Goal: Task Accomplishment & Management: Manage account settings

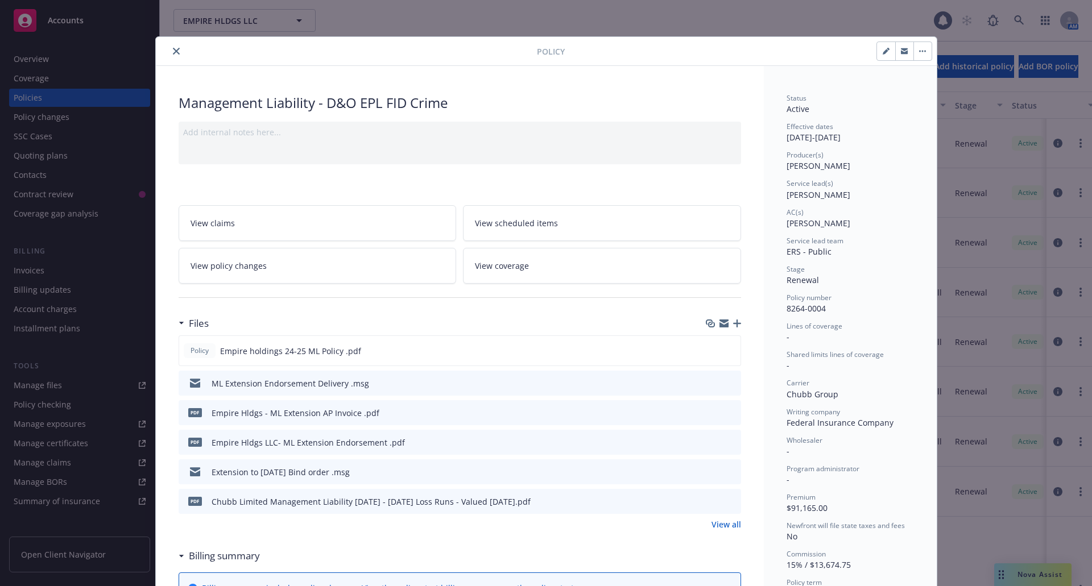
click at [173, 50] on icon "close" at bounding box center [176, 51] width 7 height 7
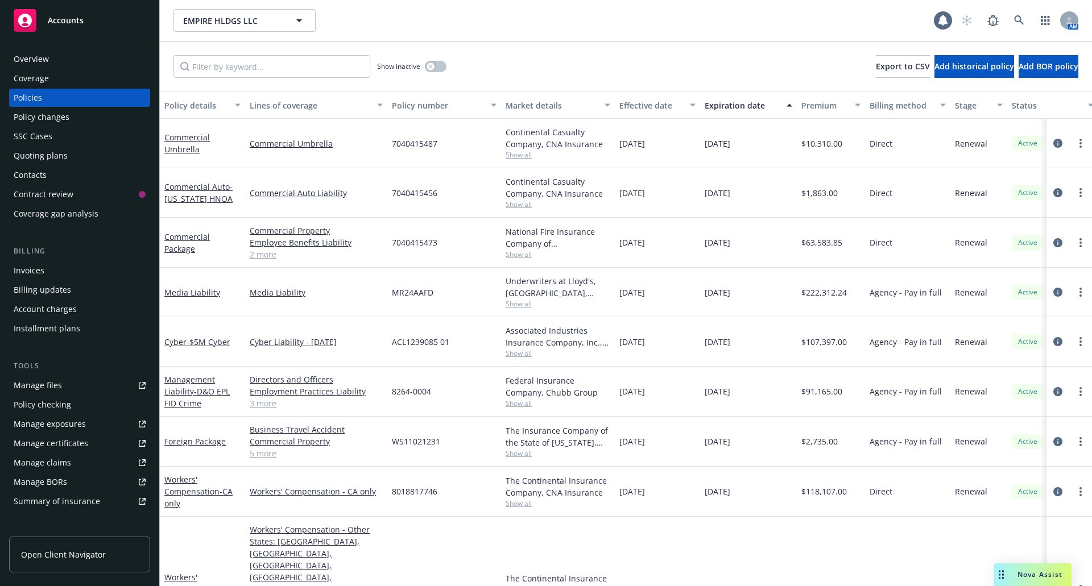
click at [43, 150] on div "Quoting plans" at bounding box center [41, 156] width 54 height 18
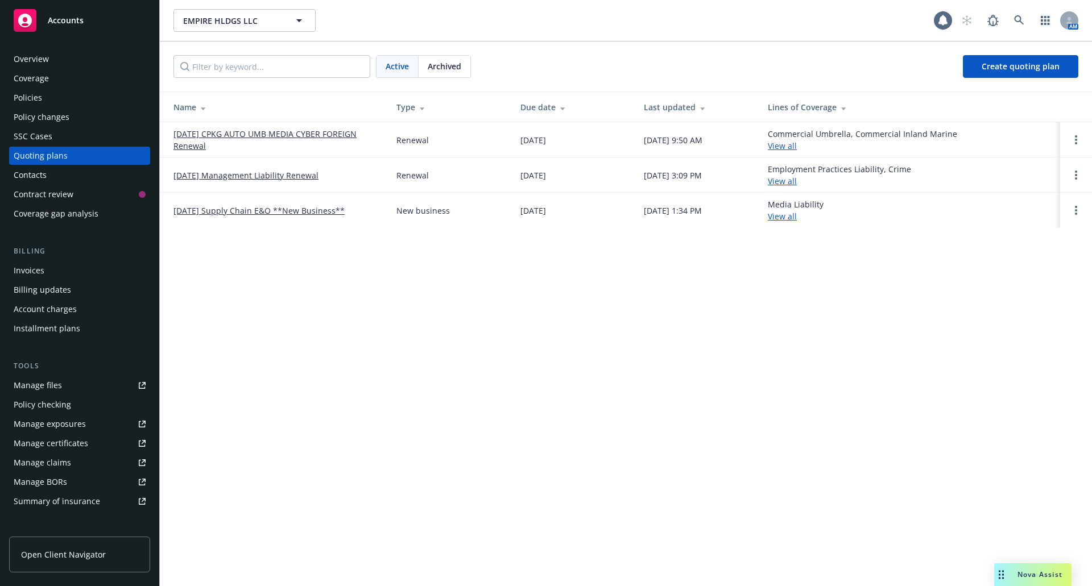
click at [259, 173] on link "[DATE] Management Liability Renewal" at bounding box center [245, 175] width 145 height 12
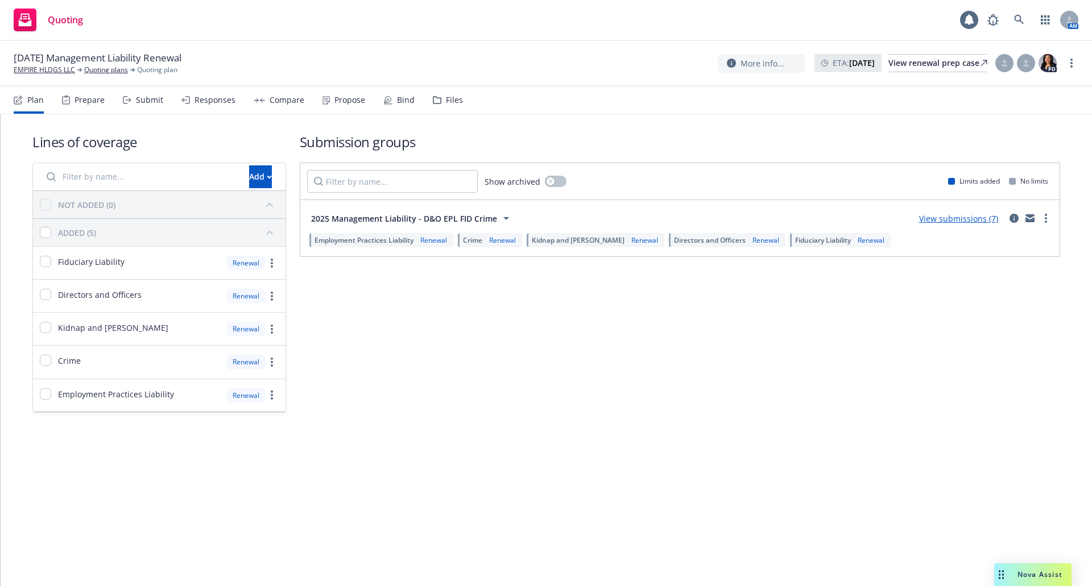
click at [144, 103] on div "Submit" at bounding box center [149, 100] width 27 height 9
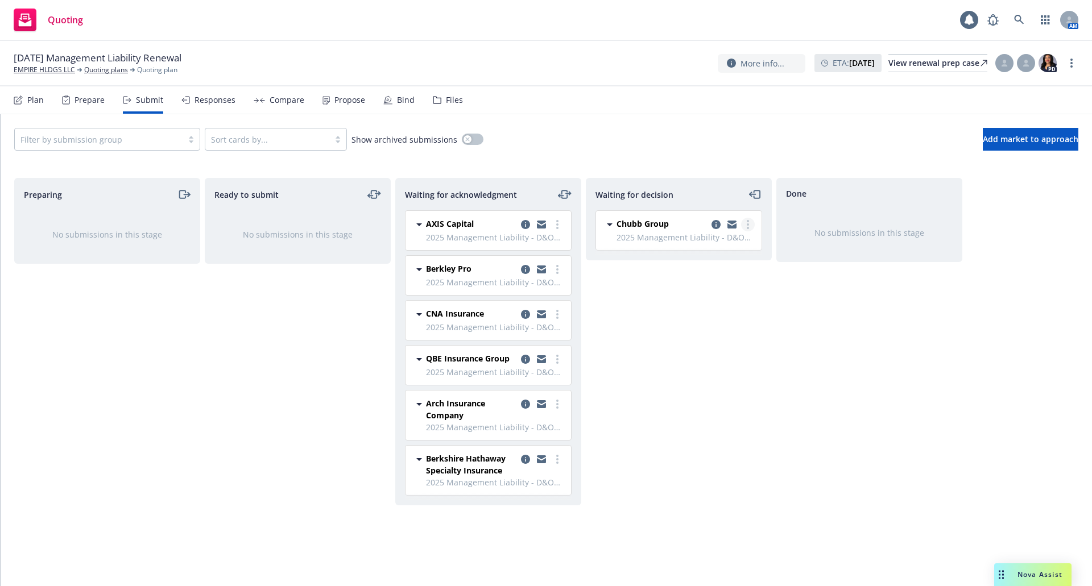
click at [748, 223] on icon "more" at bounding box center [748, 224] width 2 height 9
click at [708, 293] on span "Add accepted decision" at bounding box center [697, 293] width 114 height 11
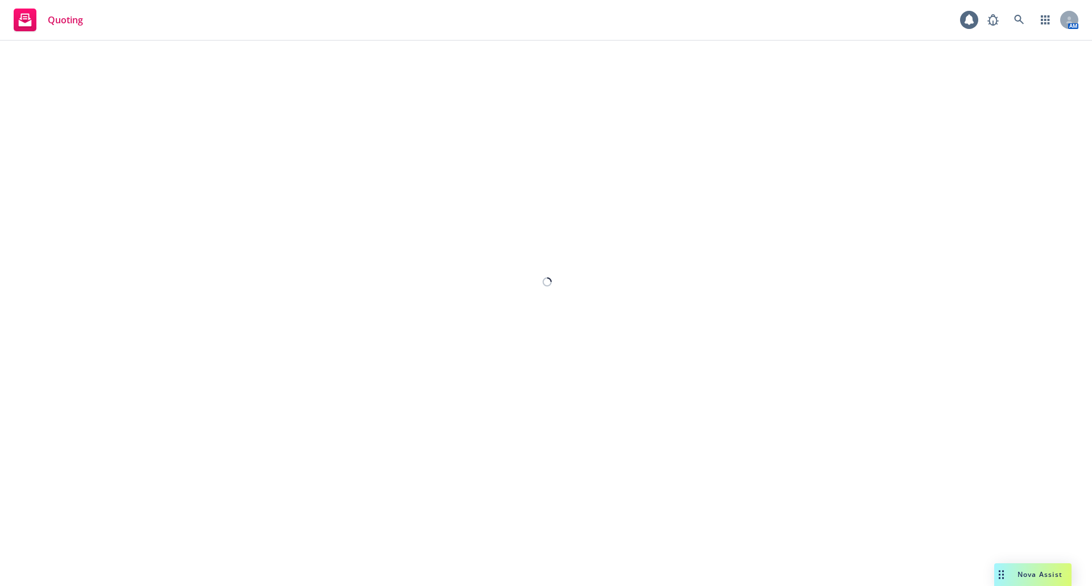
select select "12"
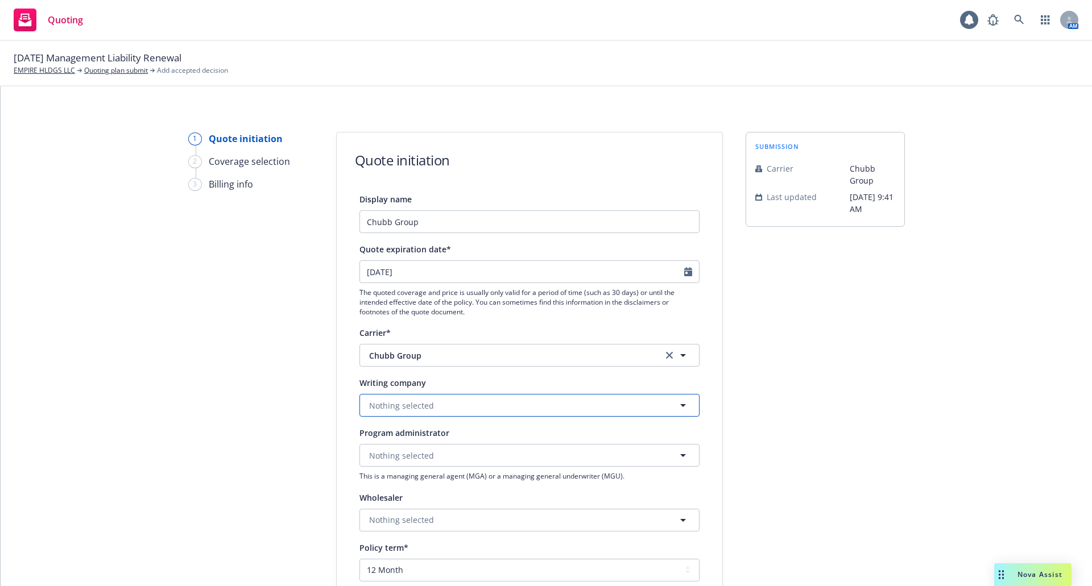
click at [649, 406] on button "Nothing selected" at bounding box center [529, 405] width 340 height 23
type input "fed"
click at [608, 372] on div "Federal Insurance Company Domestic - 20281" at bounding box center [529, 367] width 324 height 28
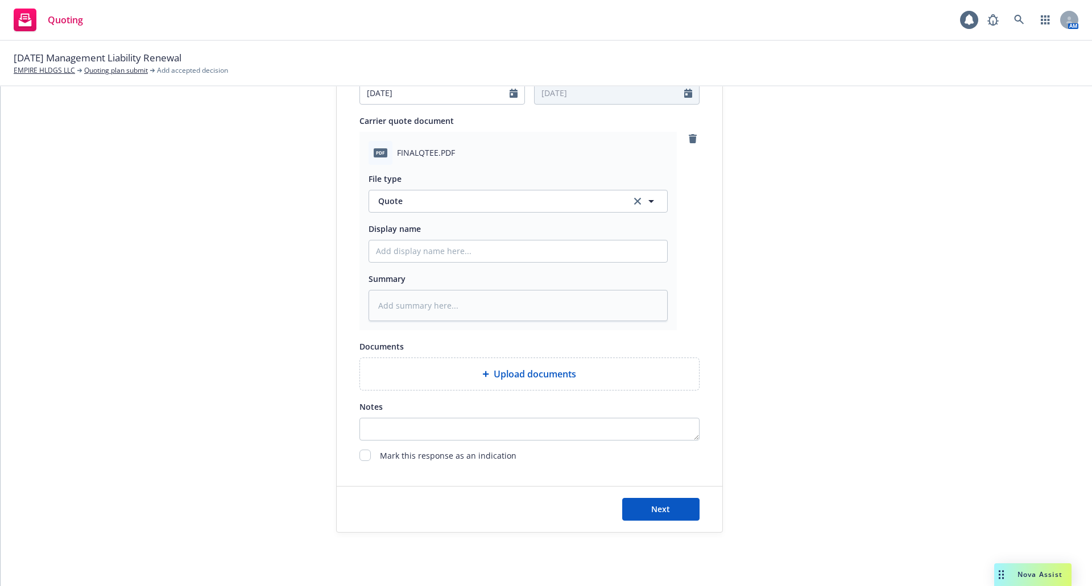
scroll to position [546, 0]
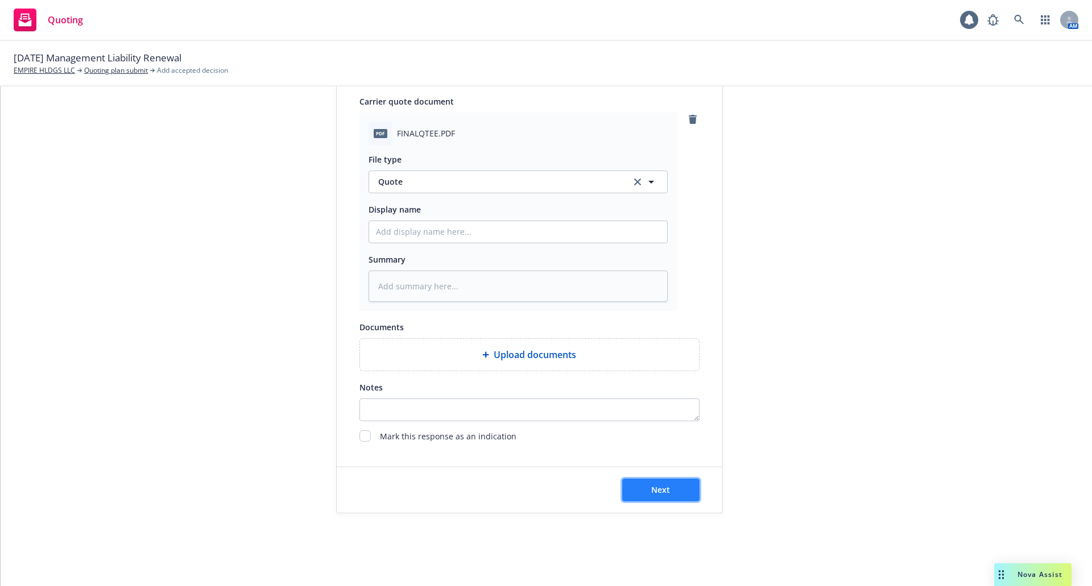
click at [622, 482] on button "Next" at bounding box center [660, 490] width 77 height 23
type textarea "x"
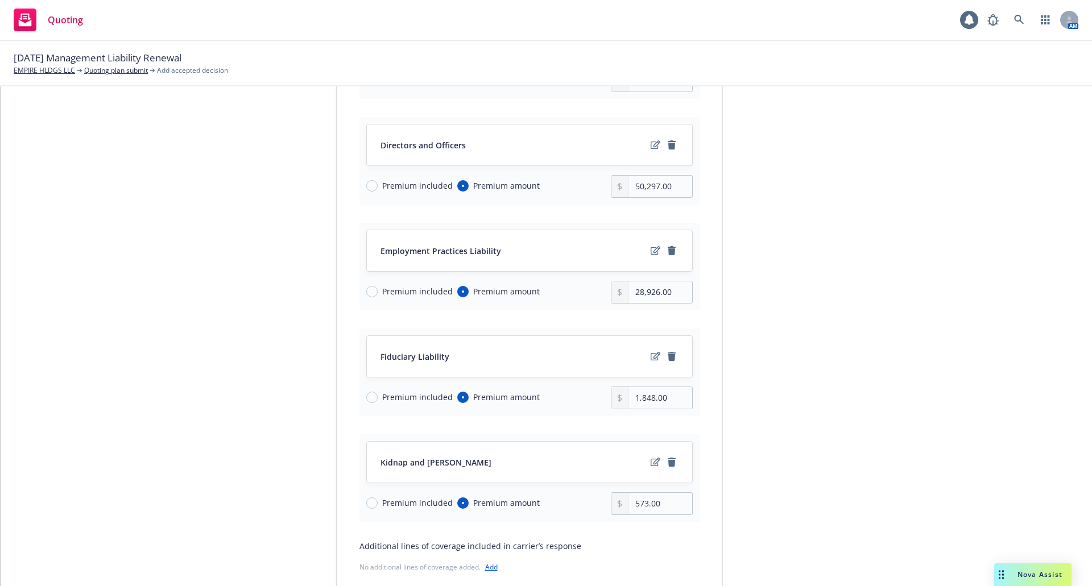
scroll to position [196, 0]
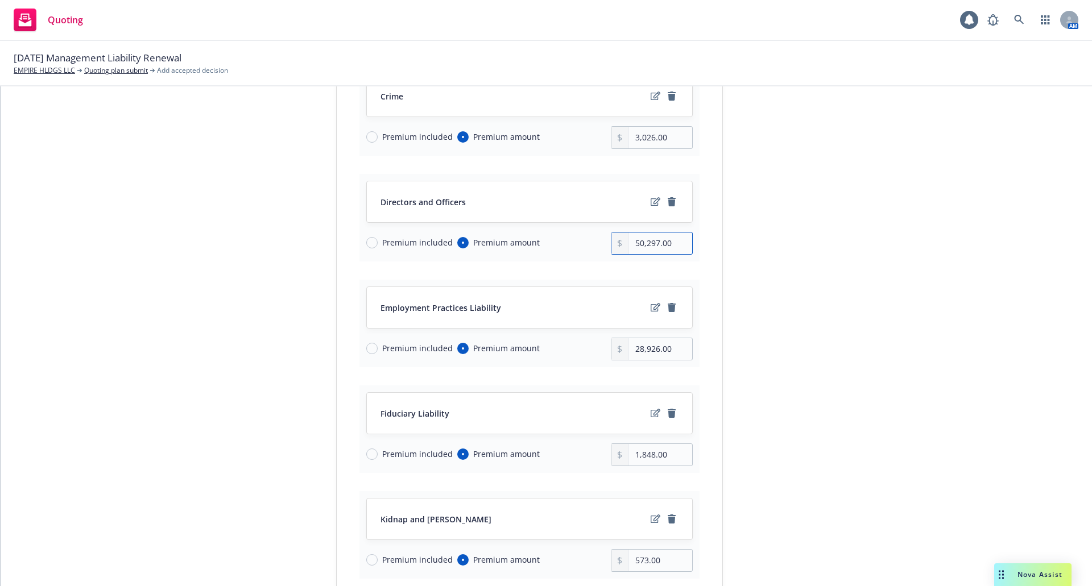
drag, startPoint x: 678, startPoint y: 243, endPoint x: 607, endPoint y: 243, distance: 70.5
click at [611, 243] on div "50,297.00" at bounding box center [652, 243] width 82 height 23
type input "42,821.00"
drag, startPoint x: 682, startPoint y: 349, endPoint x: 592, endPoint y: 344, distance: 89.9
click at [592, 344] on div "Premium included Premium amount 28,926.00" at bounding box center [529, 349] width 326 height 23
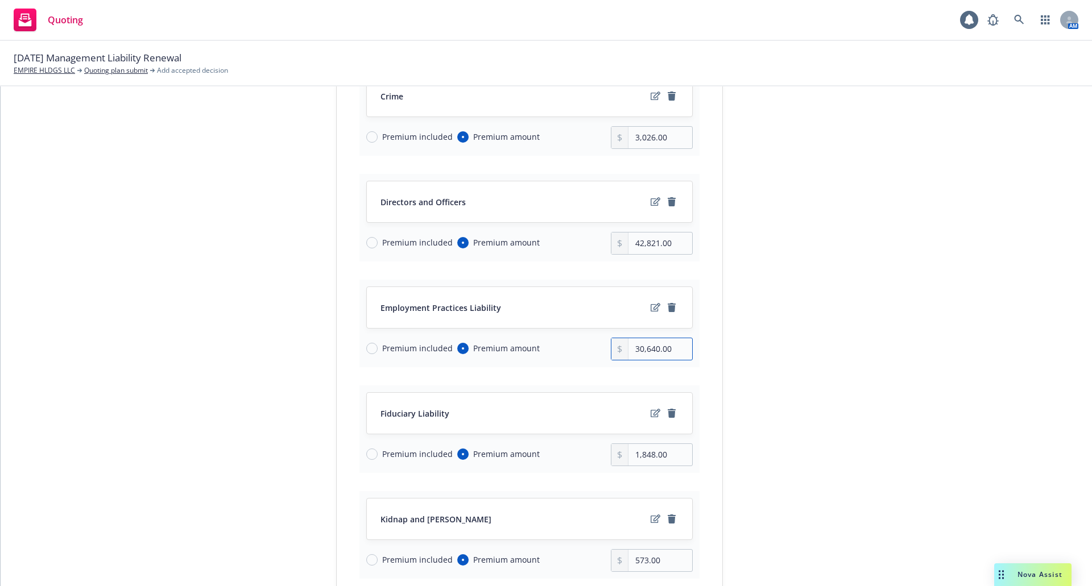
type input "30,640.00"
drag, startPoint x: 670, startPoint y: 457, endPoint x: 575, endPoint y: 453, distance: 94.5
click at [575, 453] on div "Premium included Premium amount 1,848.00" at bounding box center [529, 454] width 326 height 23
type input "1,816.00"
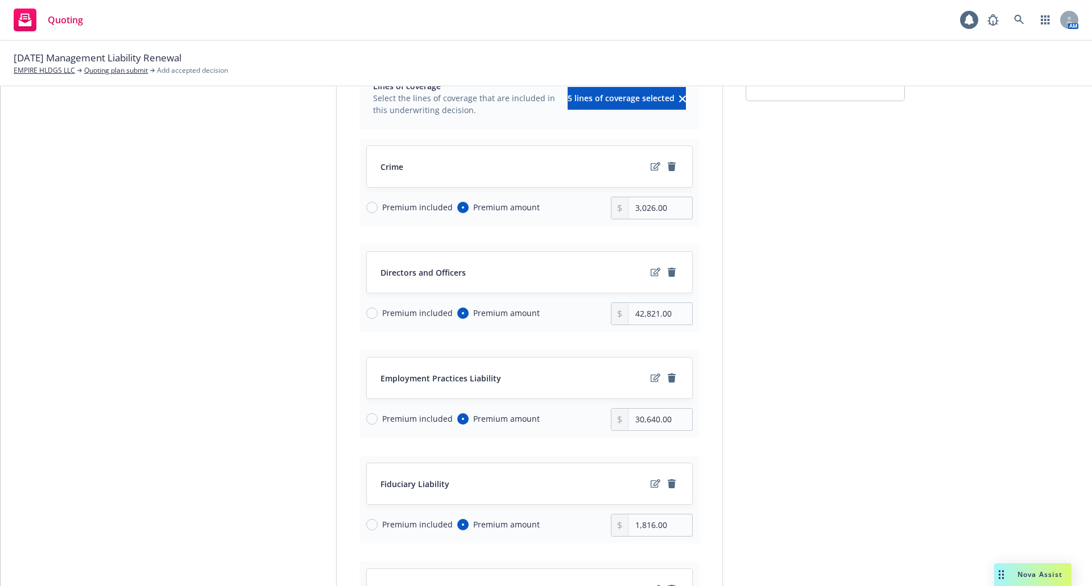
scroll to position [82, 0]
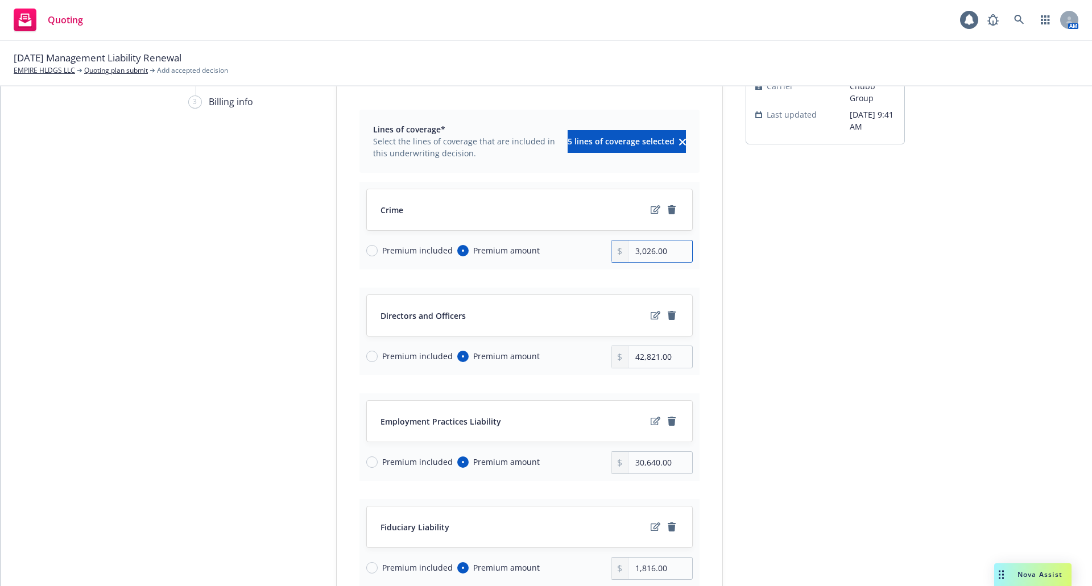
drag, startPoint x: 666, startPoint y: 253, endPoint x: 593, endPoint y: 251, distance: 72.8
click at [593, 251] on div "Premium included Premium amount 3,026.00" at bounding box center [529, 251] width 326 height 23
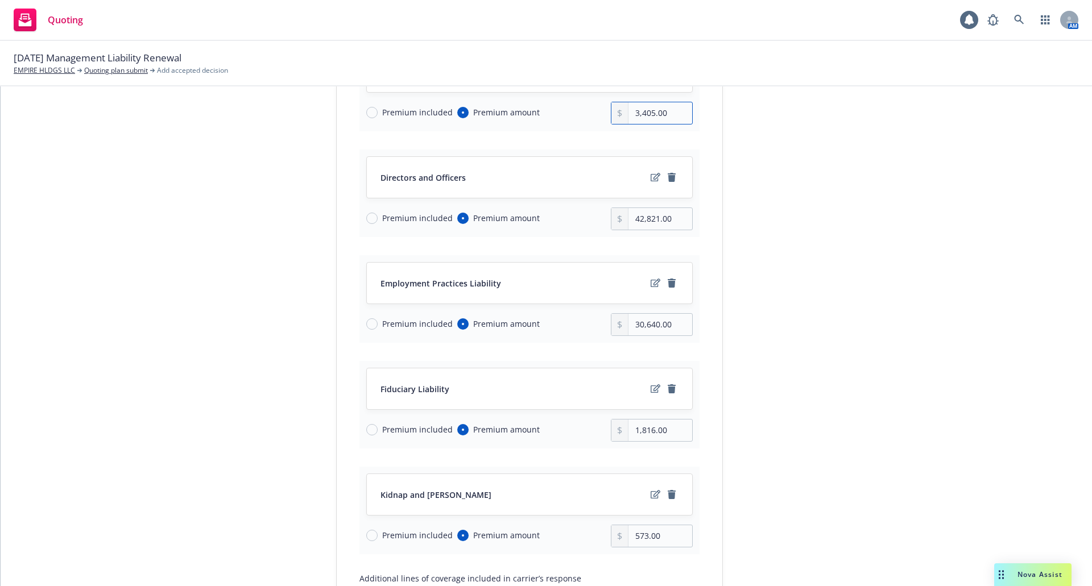
scroll to position [310, 0]
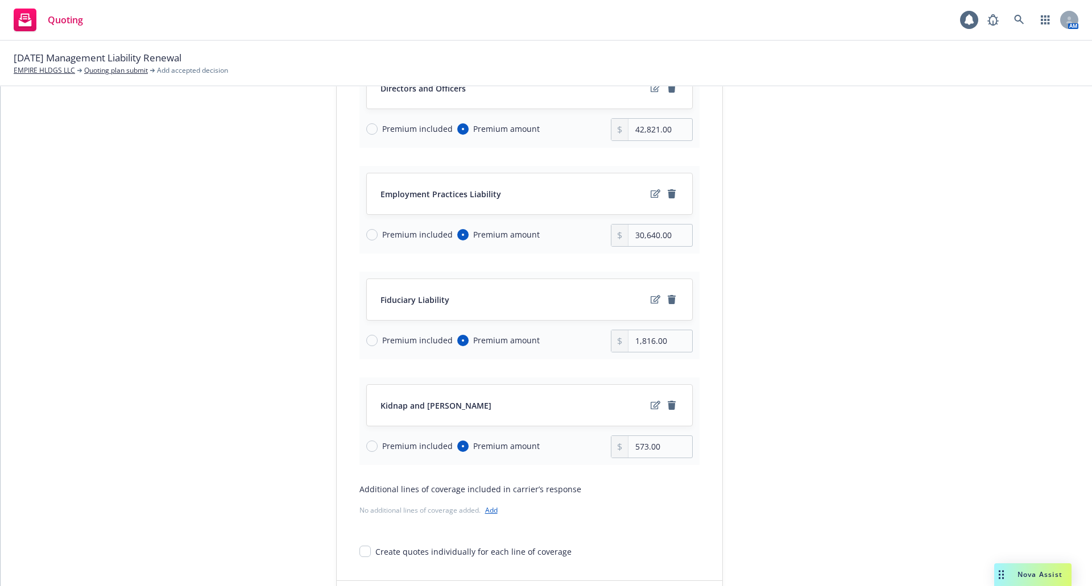
type input "3,405.00"
drag, startPoint x: 659, startPoint y: 450, endPoint x: 599, endPoint y: 452, distance: 60.3
click at [598, 452] on div "Premium included Premium amount 573.00" at bounding box center [529, 447] width 326 height 23
type input "480.00"
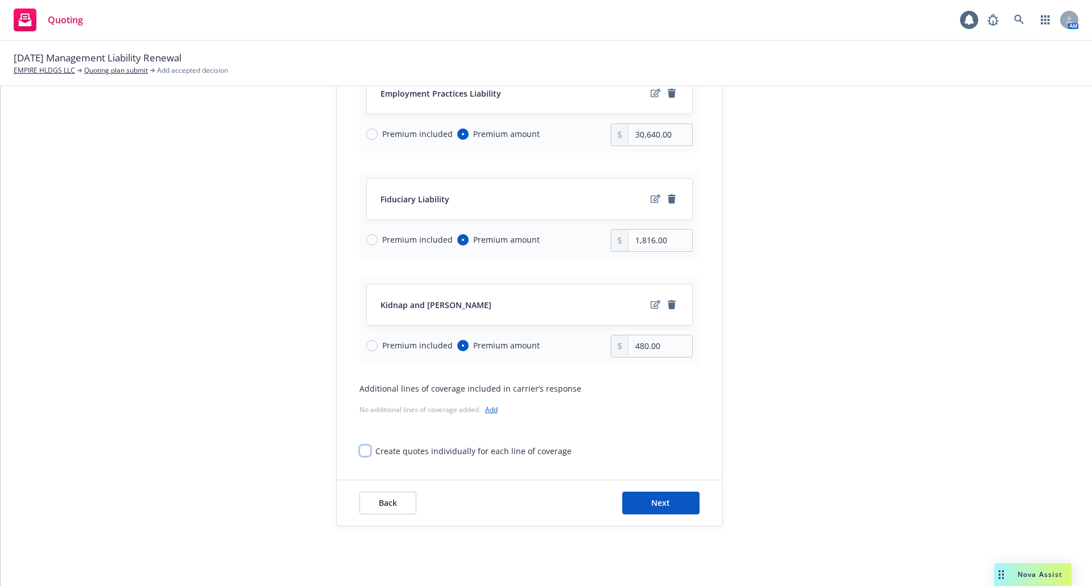
scroll to position [424, 0]
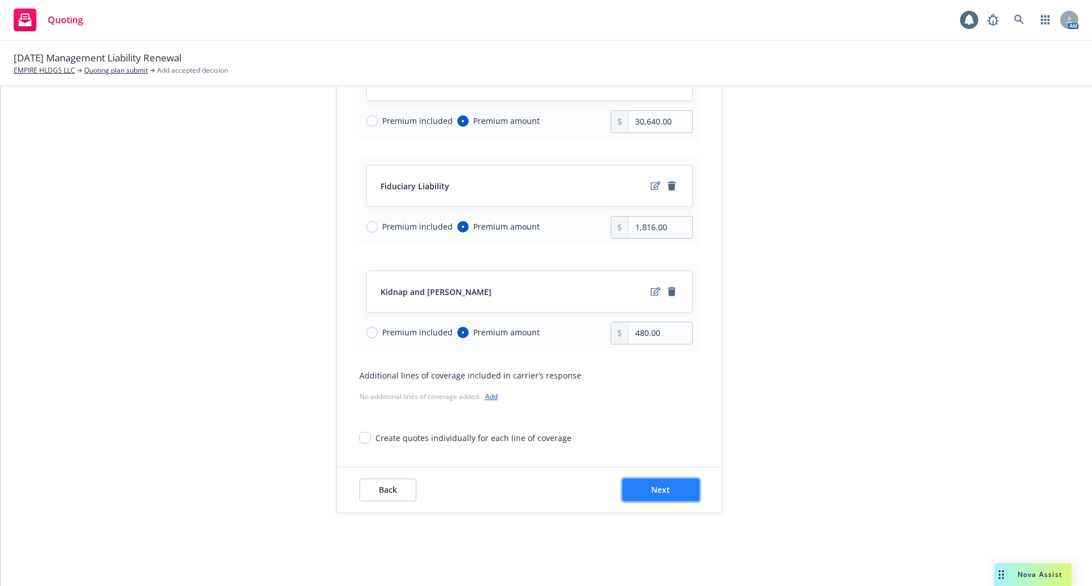
click at [674, 488] on button "Next" at bounding box center [660, 490] width 77 height 23
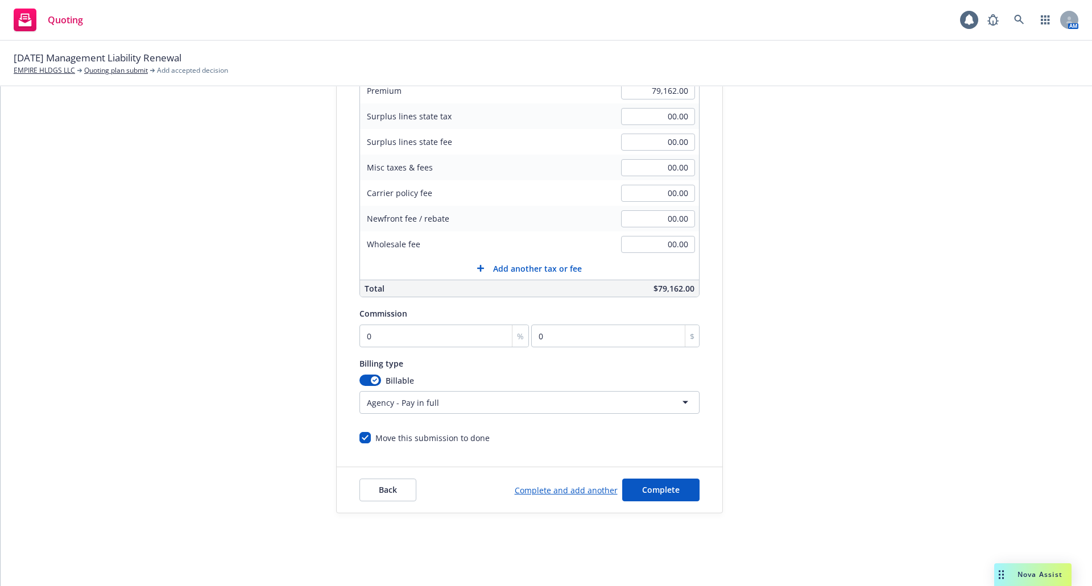
scroll to position [200, 0]
type input "1"
type input "791.62"
type input "17"
type input "13457.54"
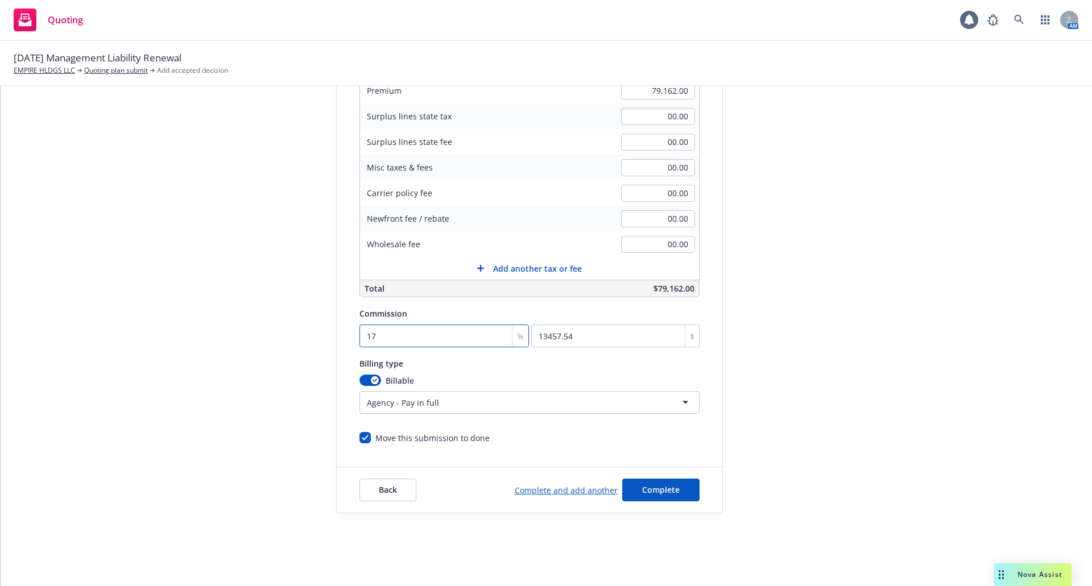
type input "17.5"
type input "13853.35"
type input "17.5"
click at [652, 491] on span "Complete" at bounding box center [661, 489] width 38 height 11
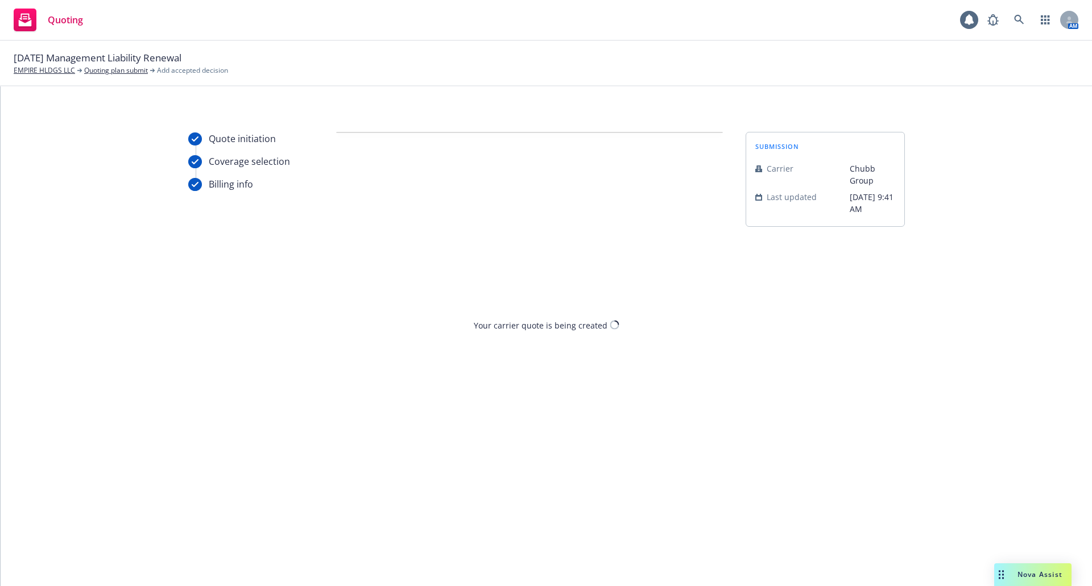
scroll to position [0, 0]
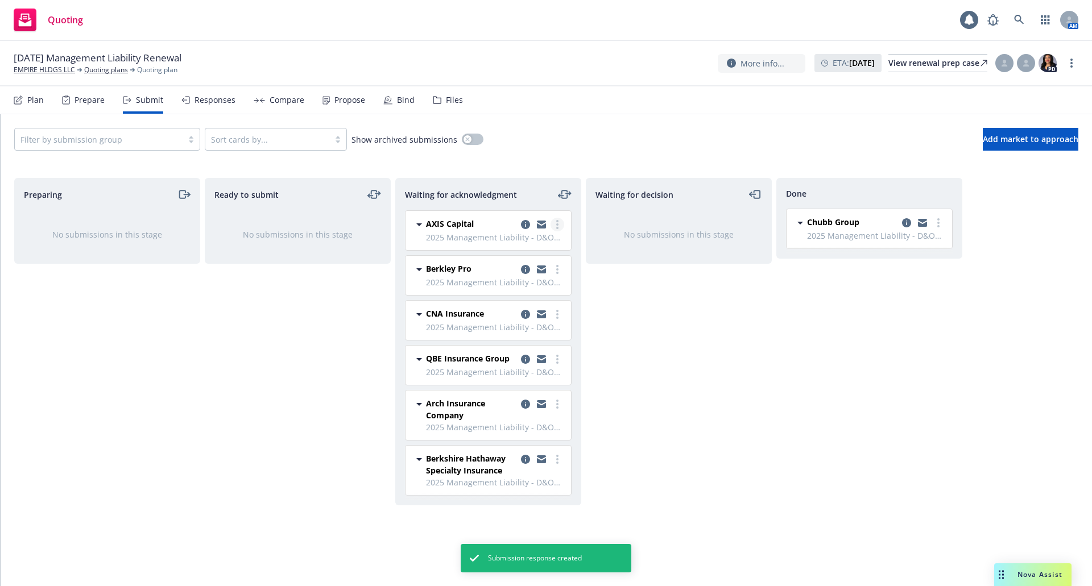
click at [554, 223] on link "more" at bounding box center [557, 225] width 14 height 14
click at [528, 333] on span "Add declined decision" at bounding box center [506, 338] width 112 height 11
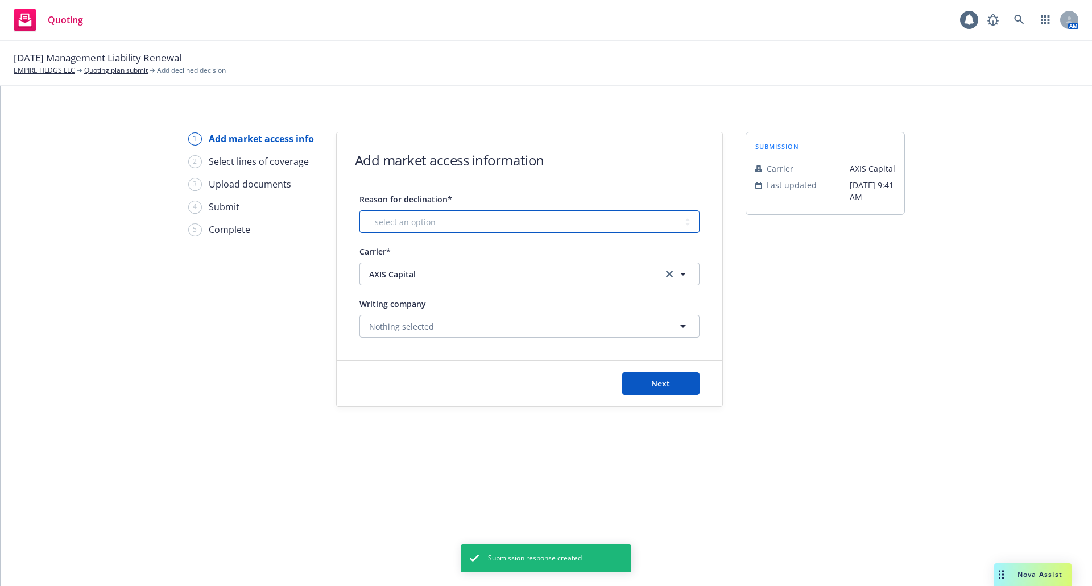
click at [494, 217] on select "-- select an option -- Cannot compete with other markets Carrier non-renewed Ca…" at bounding box center [529, 221] width 340 height 23
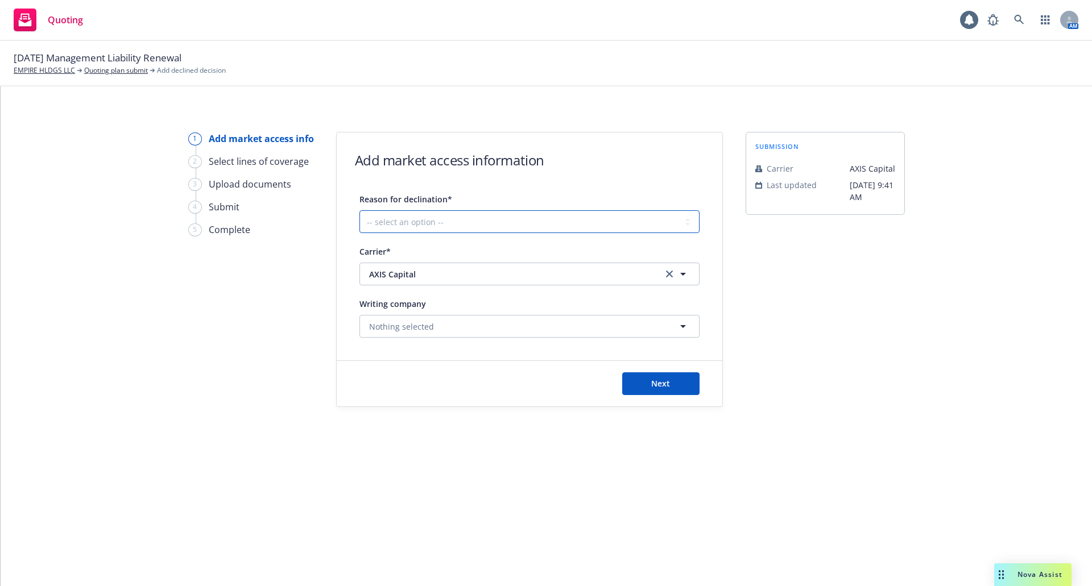
select select "COVERAGE_ONLY_INTERESTED_IN_EXCESS"
click at [359, 210] on select "-- select an option -- Cannot compete with other markets Carrier non-renewed Ca…" at bounding box center [529, 221] width 340 height 23
click at [656, 379] on span "Next" at bounding box center [660, 383] width 19 height 11
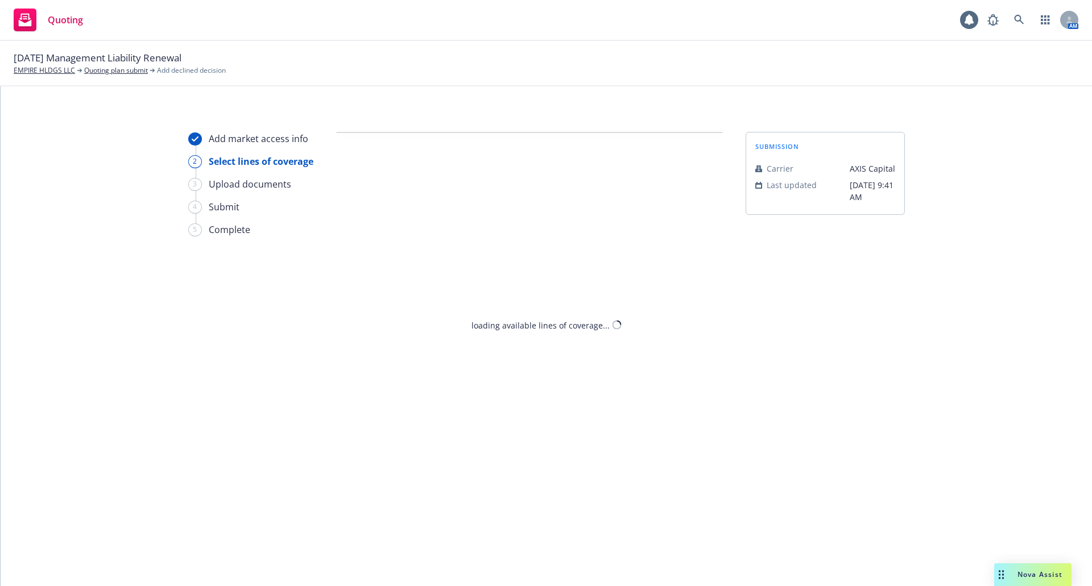
select select "COVERAGE_ONLY_INTERESTED_IN_EXCESS"
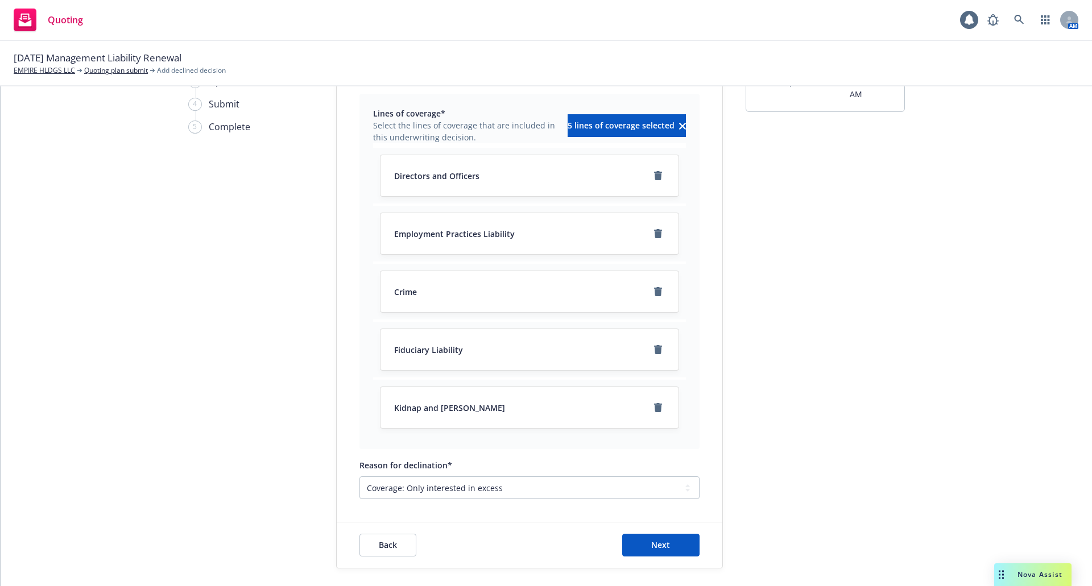
scroll to position [158, 0]
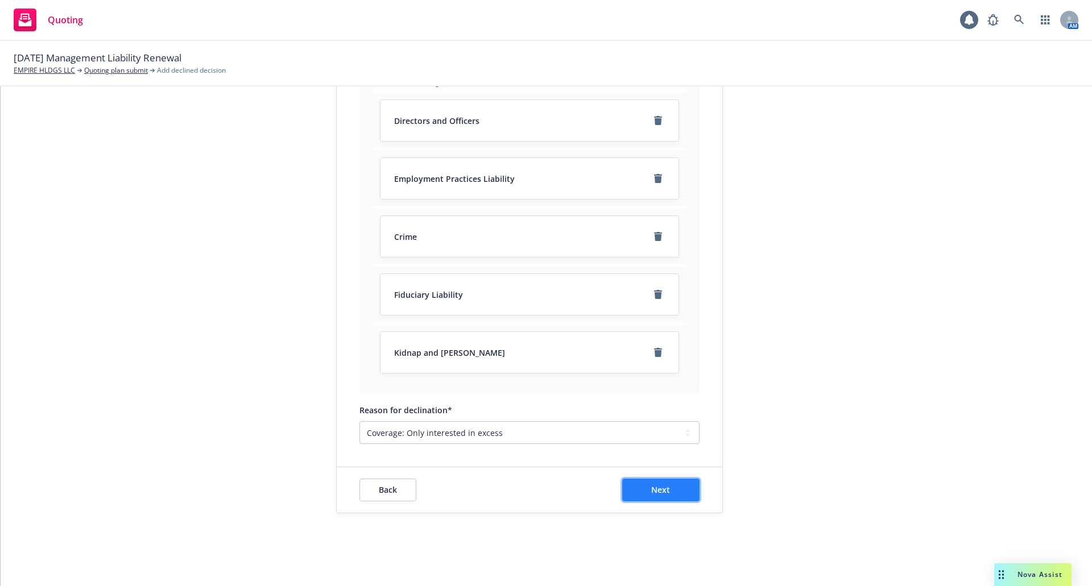
click at [659, 488] on span "Next" at bounding box center [660, 489] width 19 height 11
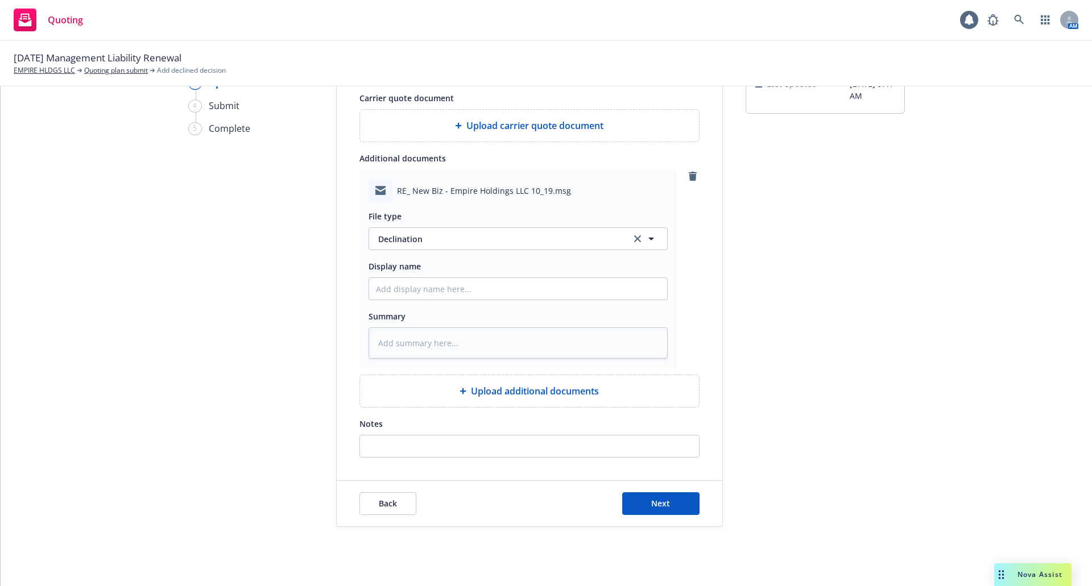
scroll to position [115, 0]
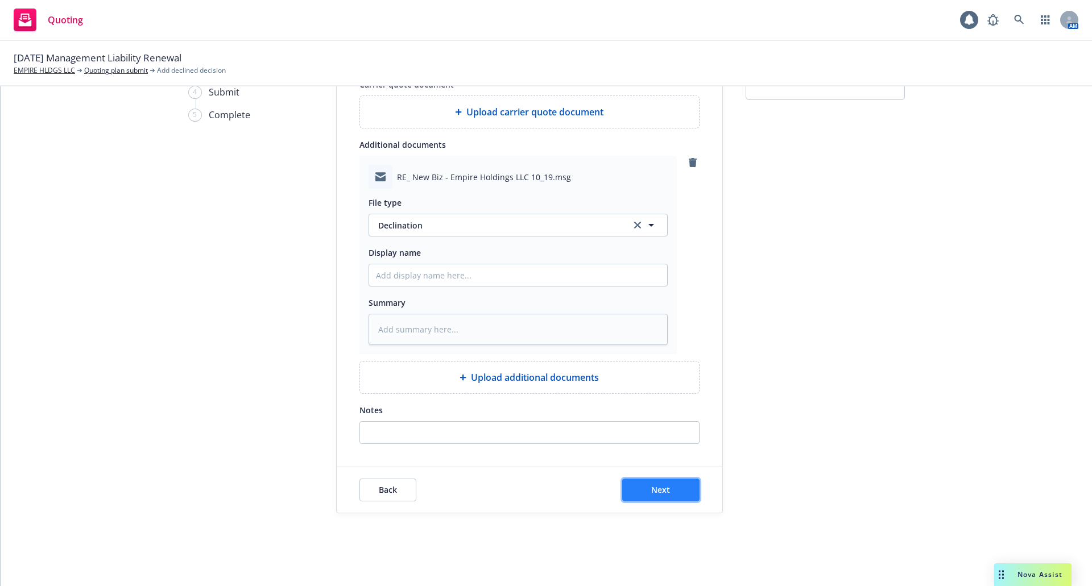
click at [665, 485] on span "Next" at bounding box center [660, 489] width 19 height 11
type textarea "x"
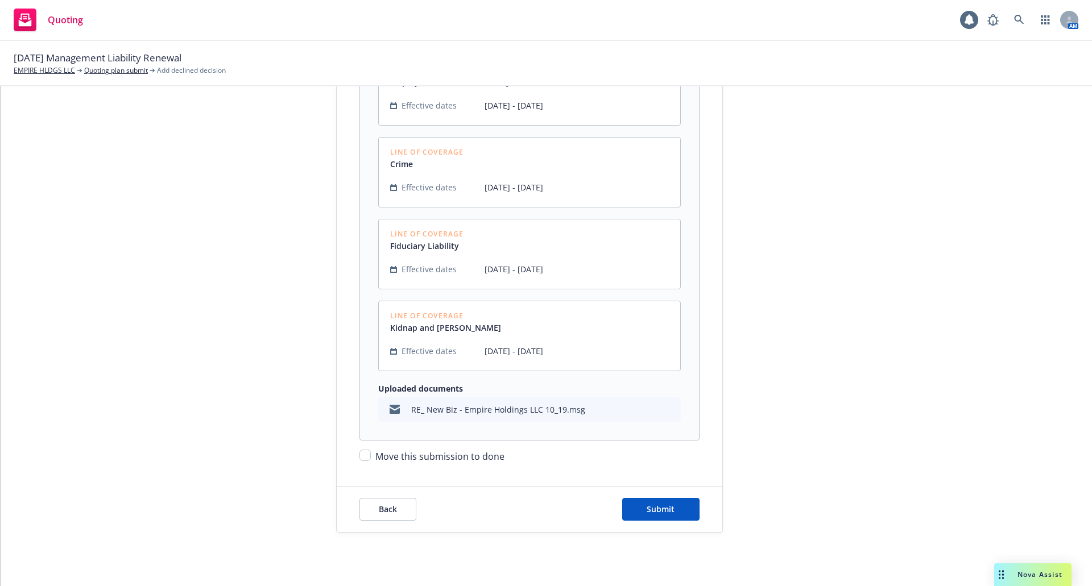
scroll to position [405, 0]
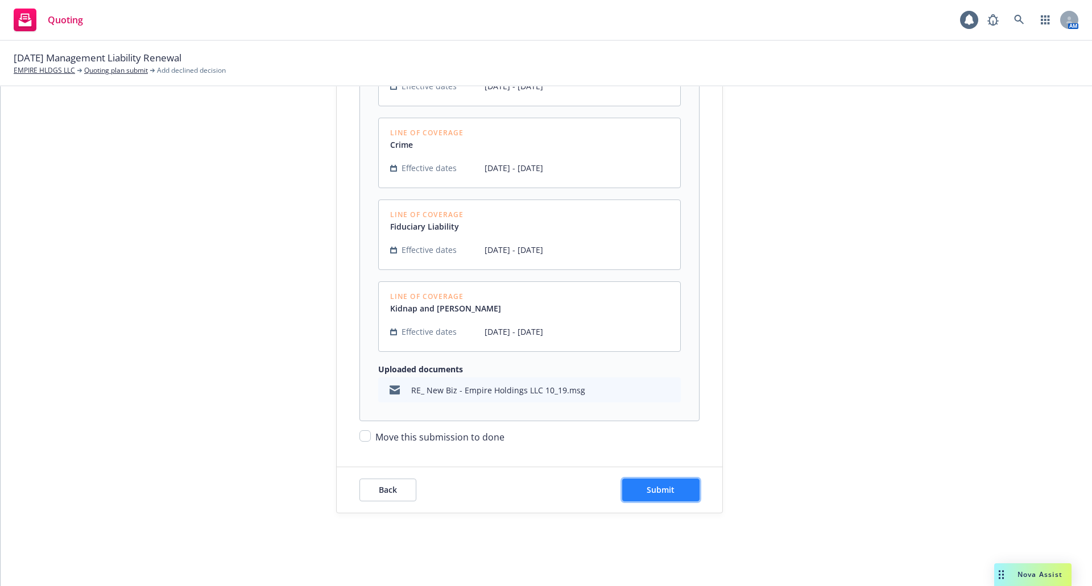
click at [649, 493] on span "Submit" at bounding box center [660, 489] width 28 height 11
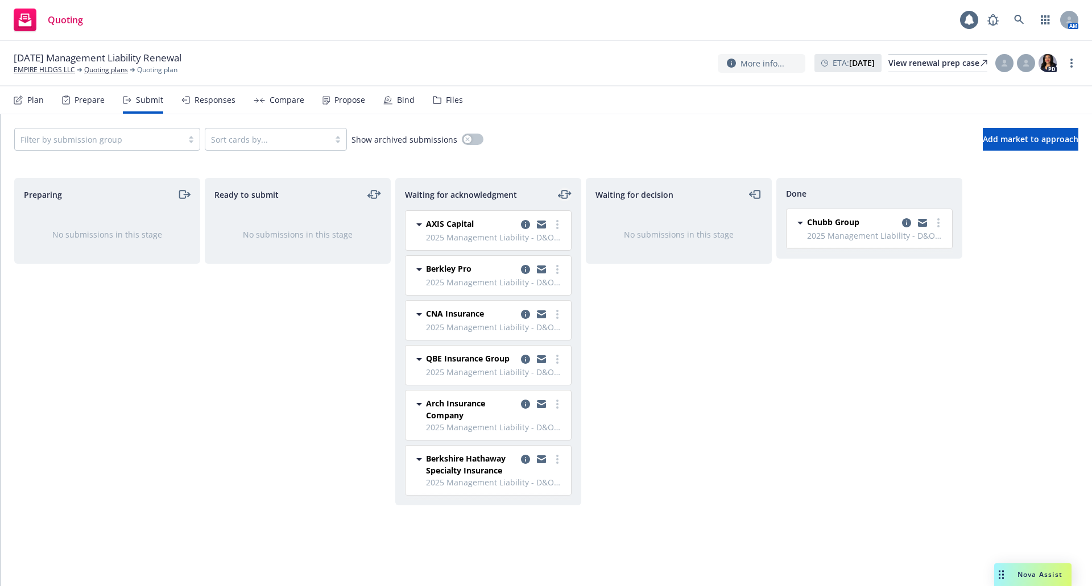
click at [561, 190] on icon "moveLeftRight" at bounding box center [565, 195] width 14 height 14
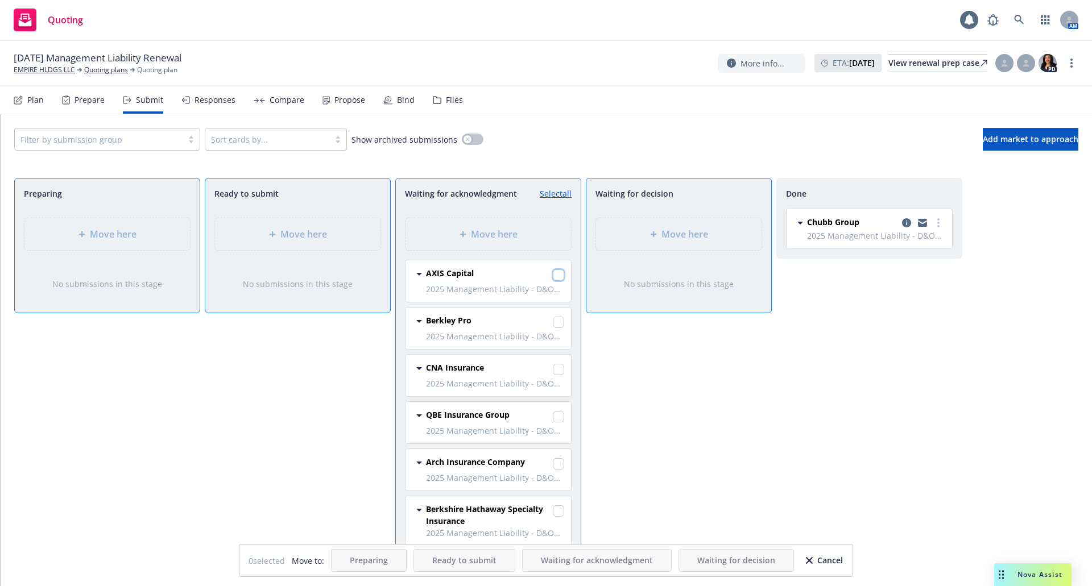
click at [555, 275] on input "checkbox" at bounding box center [558, 275] width 11 height 11
click at [811, 383] on div "Done Chubb Group 2025 Management Liability - D&O EPL FID Crime [DATE] 10:12 AM" at bounding box center [869, 370] width 186 height 384
click at [560, 273] on input "checkbox" at bounding box center [558, 275] width 11 height 11
checkbox input "false"
click at [526, 274] on div "AXIS Capital" at bounding box center [495, 275] width 138 height 16
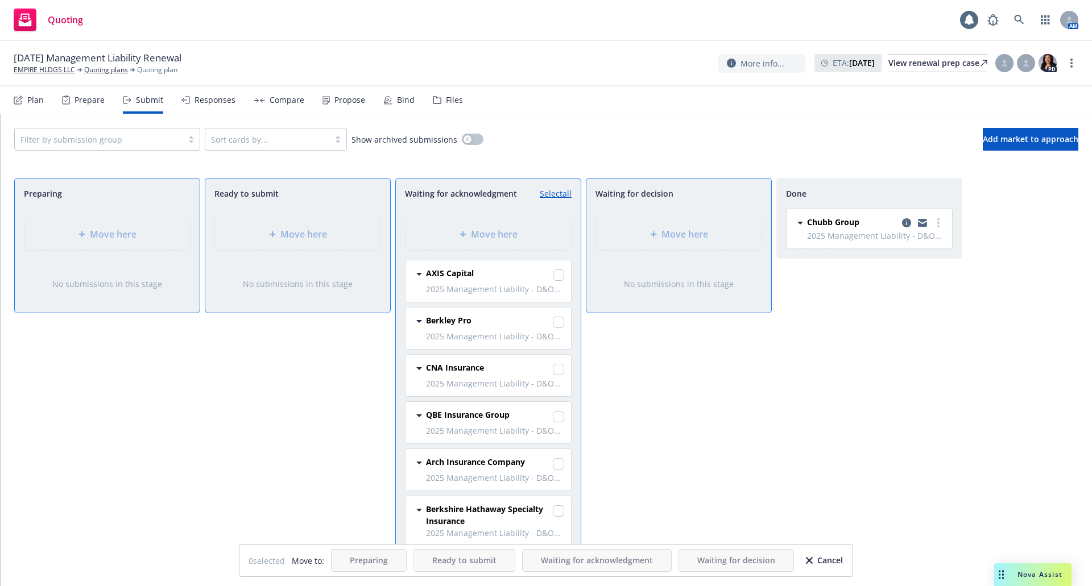
click at [542, 150] on div "Filter by submission group Sort cards by... Show archived submissions Add marke…" at bounding box center [546, 139] width 1064 height 23
click at [829, 565] on div "Cancel" at bounding box center [824, 561] width 37 height 22
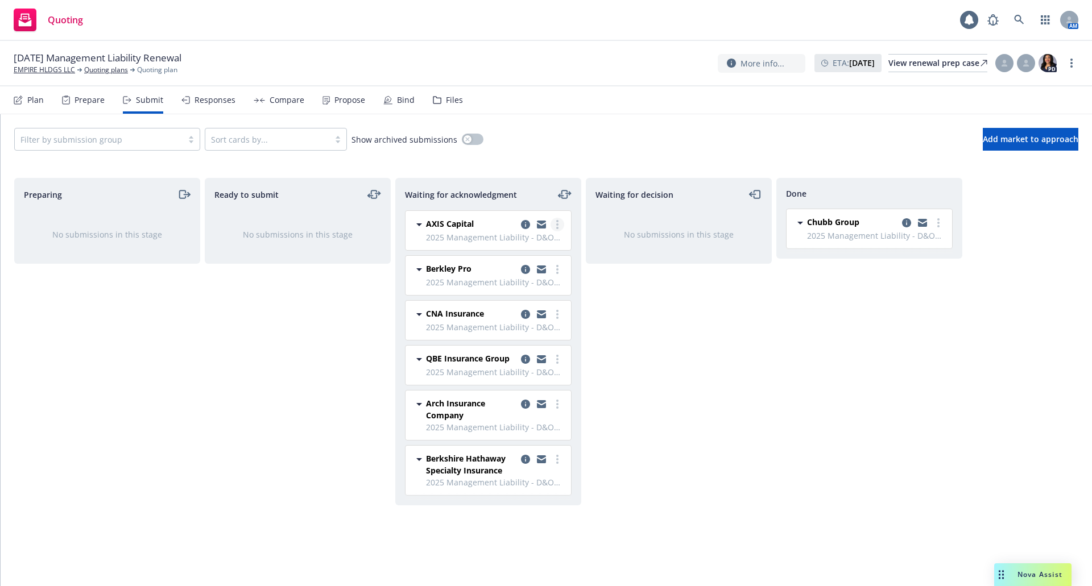
click at [557, 226] on icon "more" at bounding box center [557, 224] width 2 height 9
click at [507, 293] on span "Move to done" at bounding box center [489, 293] width 79 height 11
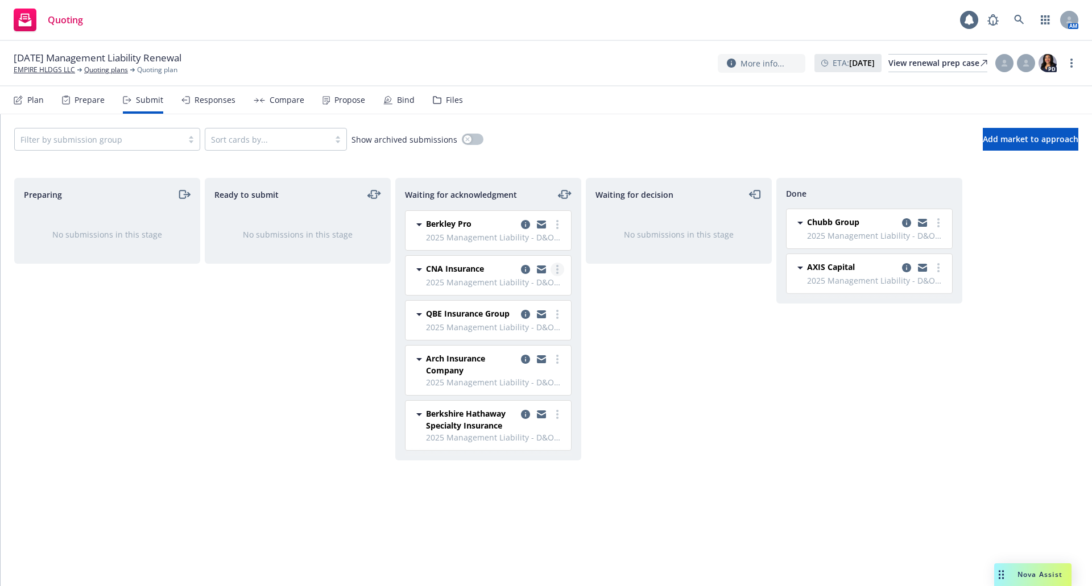
click at [561, 271] on link "more" at bounding box center [557, 270] width 14 height 14
click at [527, 366] on span "Add accepted decision" at bounding box center [507, 360] width 114 height 11
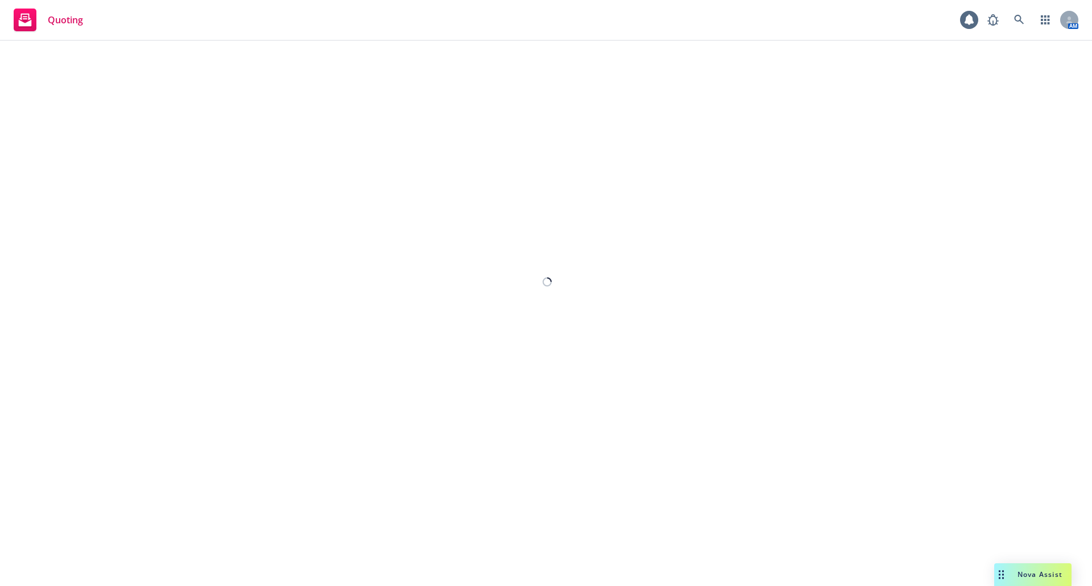
select select "12"
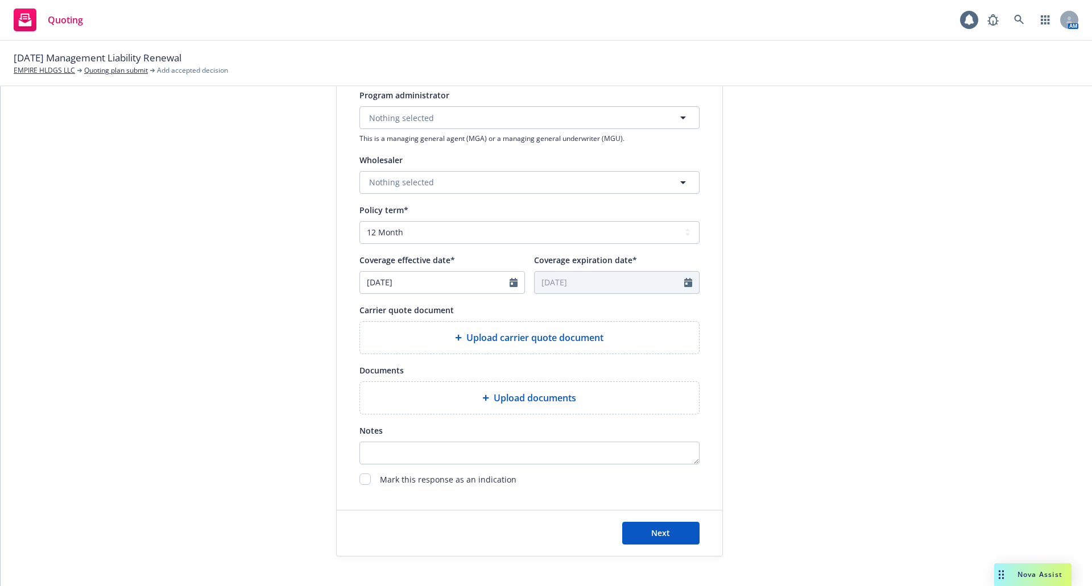
scroll to position [341, 0]
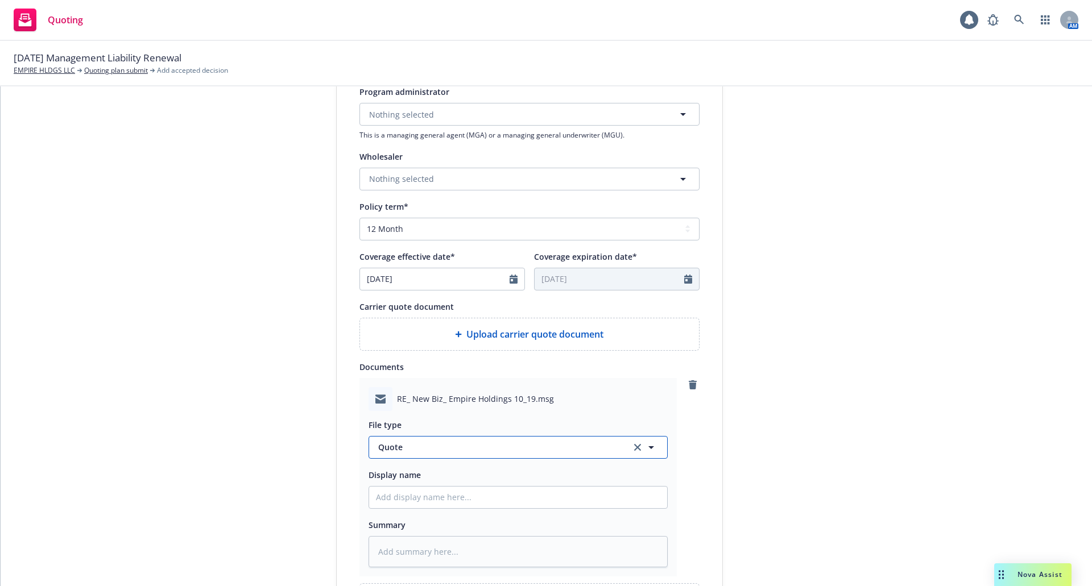
click at [551, 443] on span "Quote" at bounding box center [497, 447] width 239 height 12
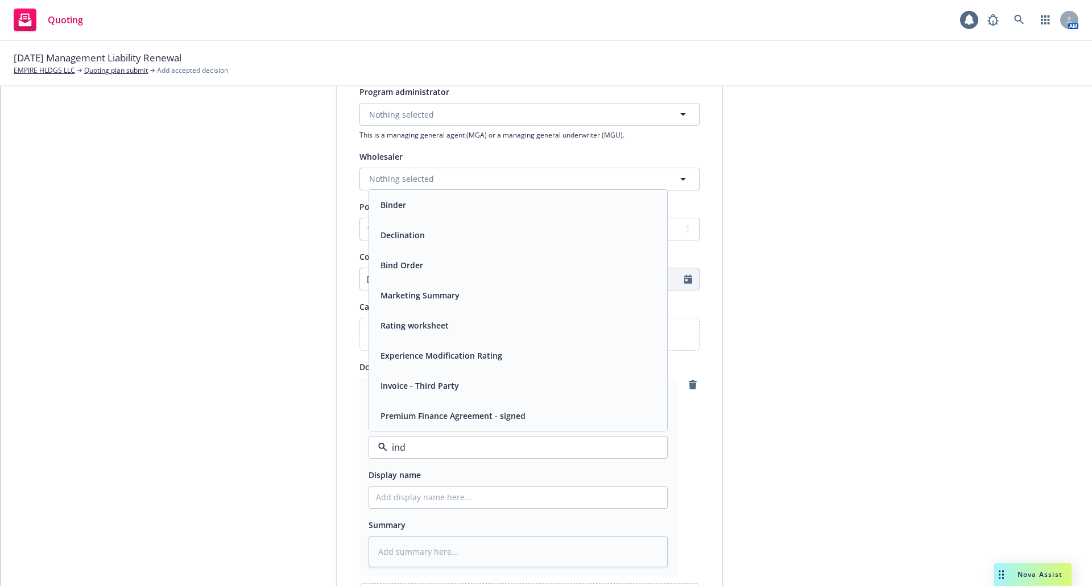
type input "indi"
type textarea "x"
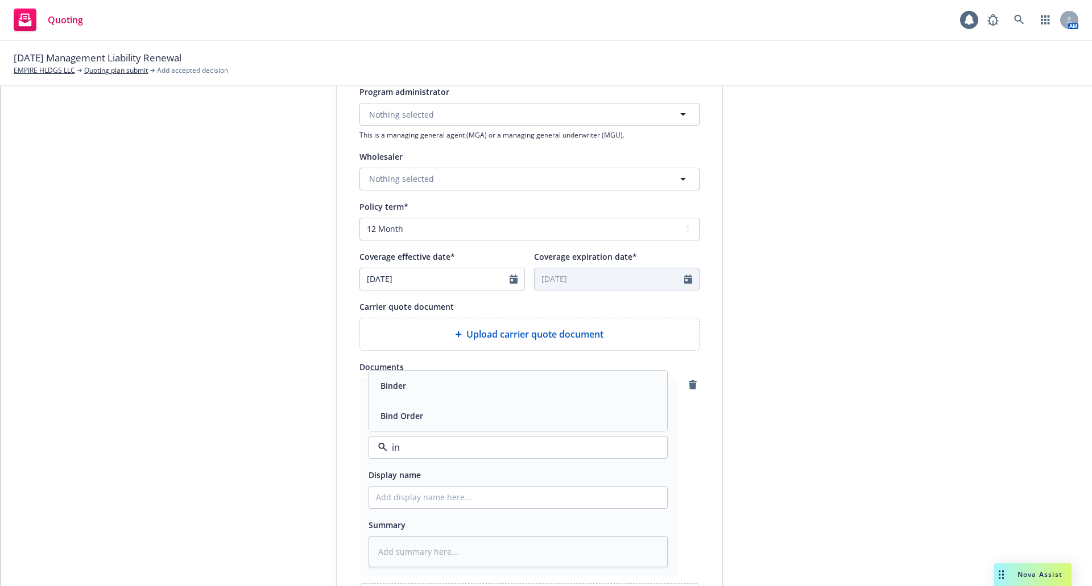
type input "i"
type input "q"
type input "quot"
click at [478, 380] on div "Quote" at bounding box center [518, 386] width 284 height 16
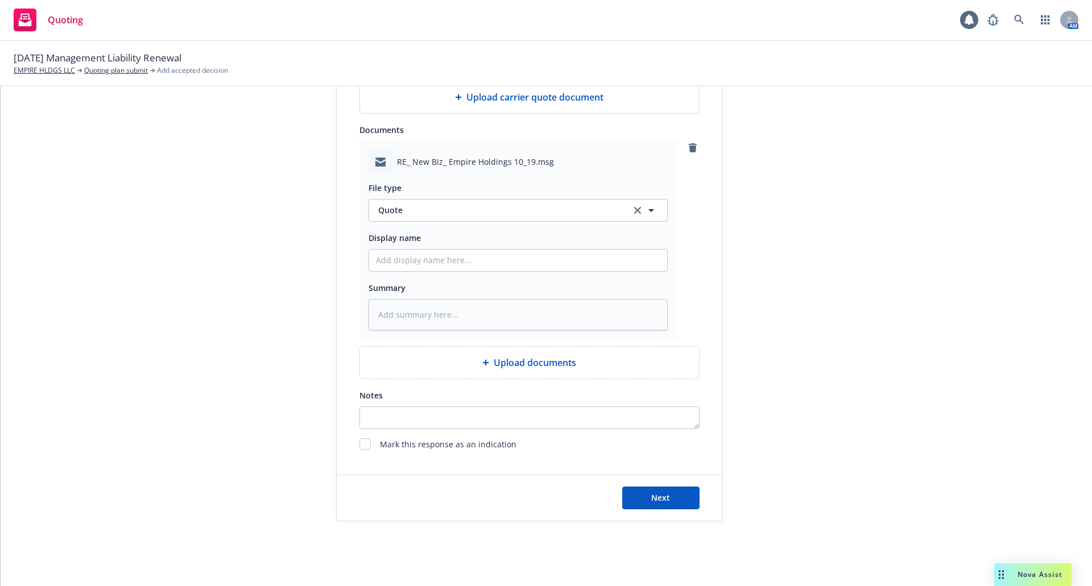
scroll to position [586, 0]
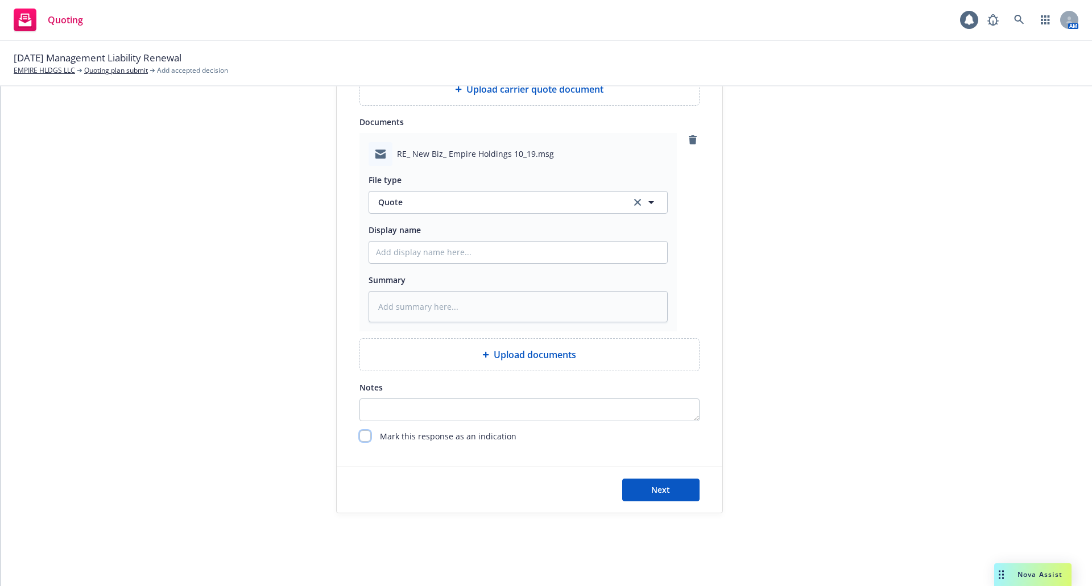
click at [360, 435] on input "checkbox" at bounding box center [364, 435] width 11 height 11
checkbox input "true"
click at [671, 495] on button "Next" at bounding box center [660, 490] width 77 height 23
type textarea "x"
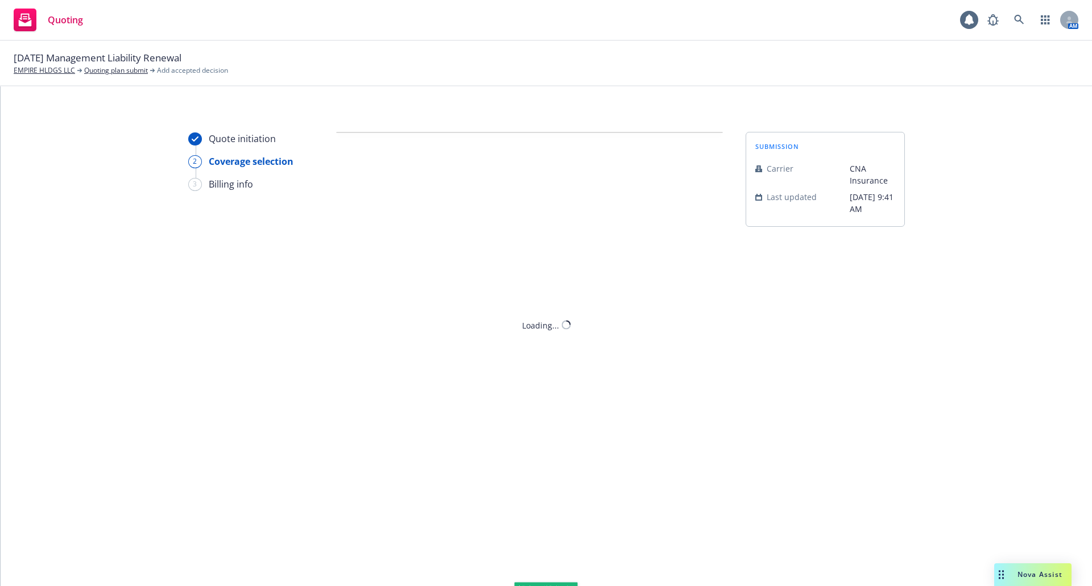
scroll to position [0, 0]
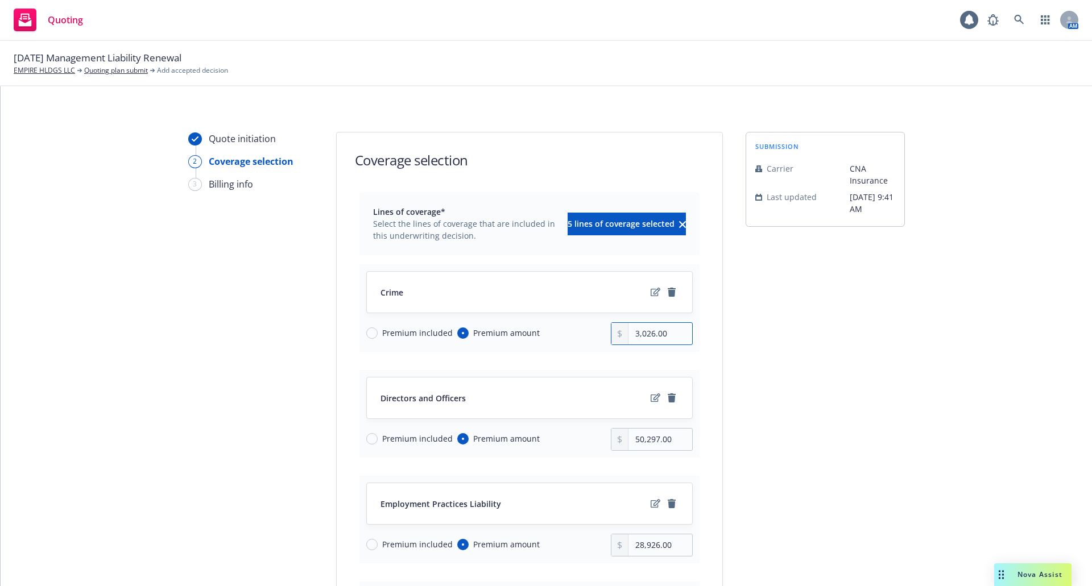
drag, startPoint x: 665, startPoint y: 333, endPoint x: 595, endPoint y: 325, distance: 70.3
click at [595, 325] on div "Premium included Premium amount 3,026.00" at bounding box center [529, 333] width 326 height 23
type input "11,821.00"
drag, startPoint x: 676, startPoint y: 440, endPoint x: 569, endPoint y: 409, distance: 111.2
click at [569, 409] on div "Directors and Officers Premium included Premium amount 50,297.00" at bounding box center [529, 414] width 340 height 88
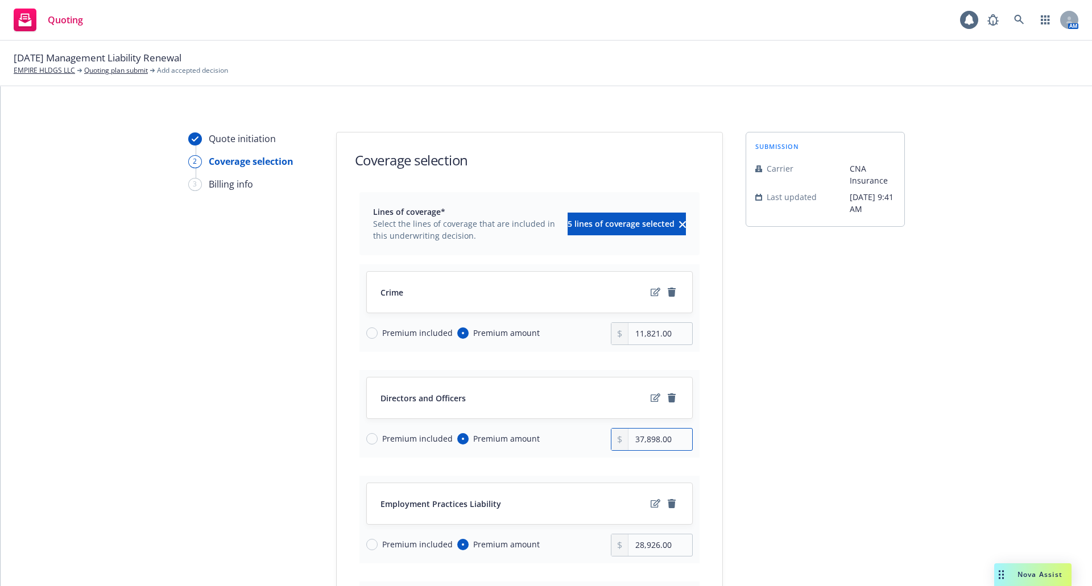
type input "37,898.00"
drag, startPoint x: 674, startPoint y: 548, endPoint x: 626, endPoint y: 539, distance: 48.5
click at [628, 539] on input "28,926.00" at bounding box center [659, 545] width 63 height 22
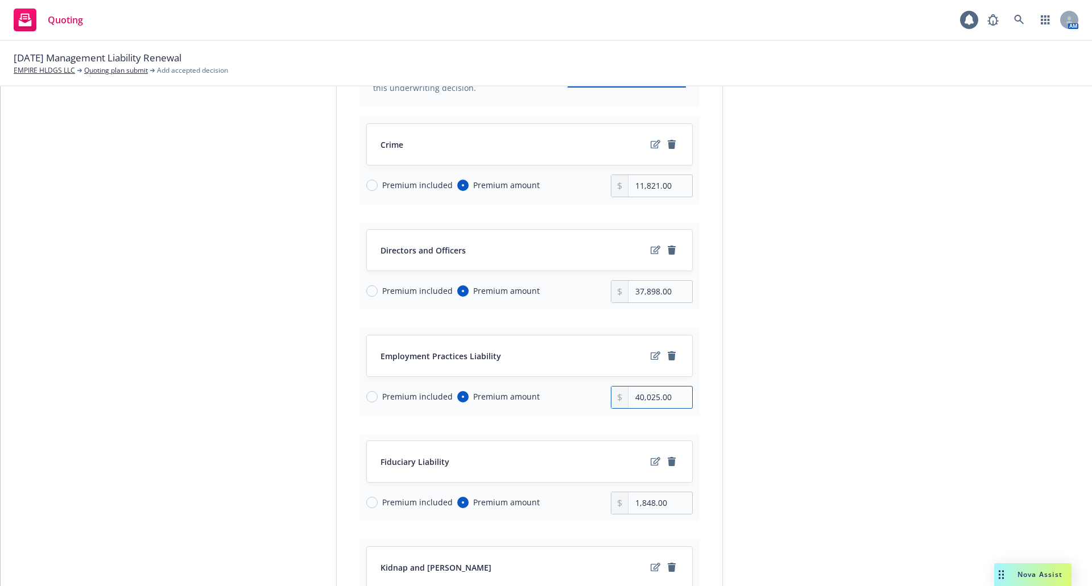
scroll to position [171, 0]
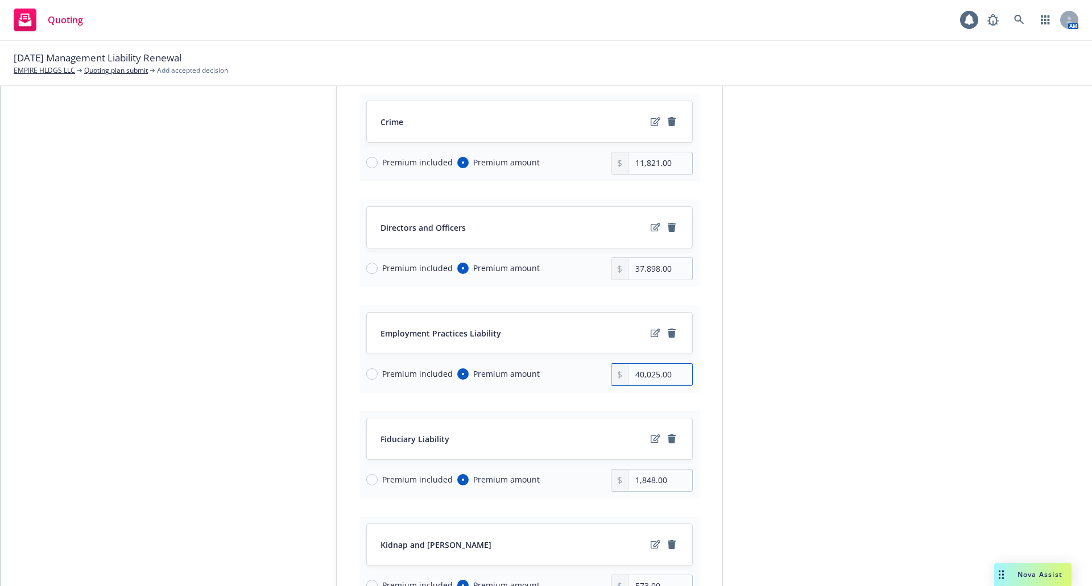
type input "40,025.00"
drag, startPoint x: 666, startPoint y: 482, endPoint x: 590, endPoint y: 470, distance: 77.7
click at [590, 470] on div "Premium included Premium amount 1,848.00" at bounding box center [529, 480] width 326 height 23
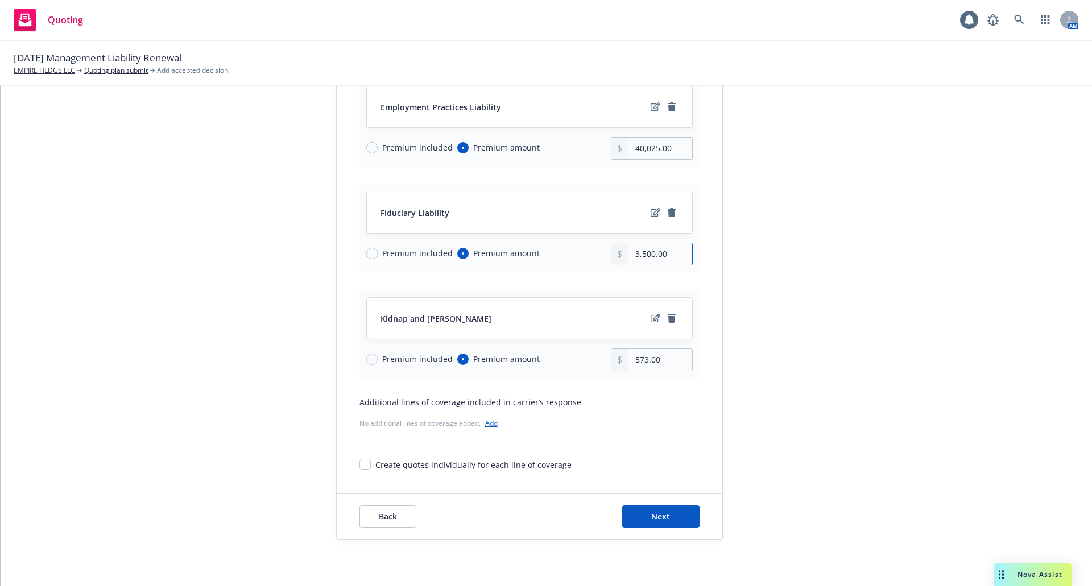
scroll to position [398, 0]
type input "3,500.00"
click at [668, 318] on icon "remove" at bounding box center [672, 317] width 8 height 9
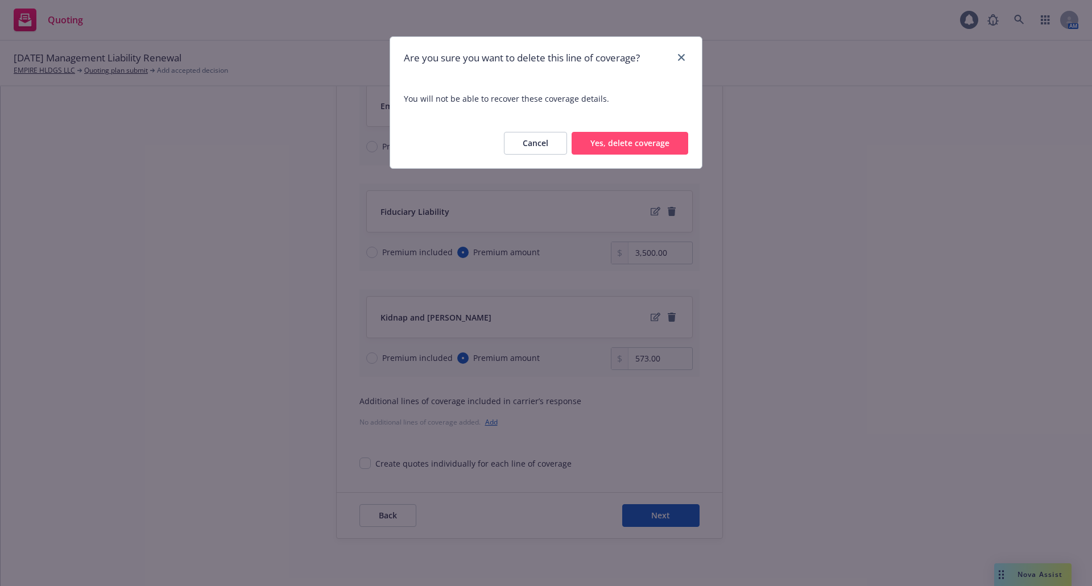
click at [633, 138] on button "Yes, delete coverage" at bounding box center [629, 143] width 117 height 23
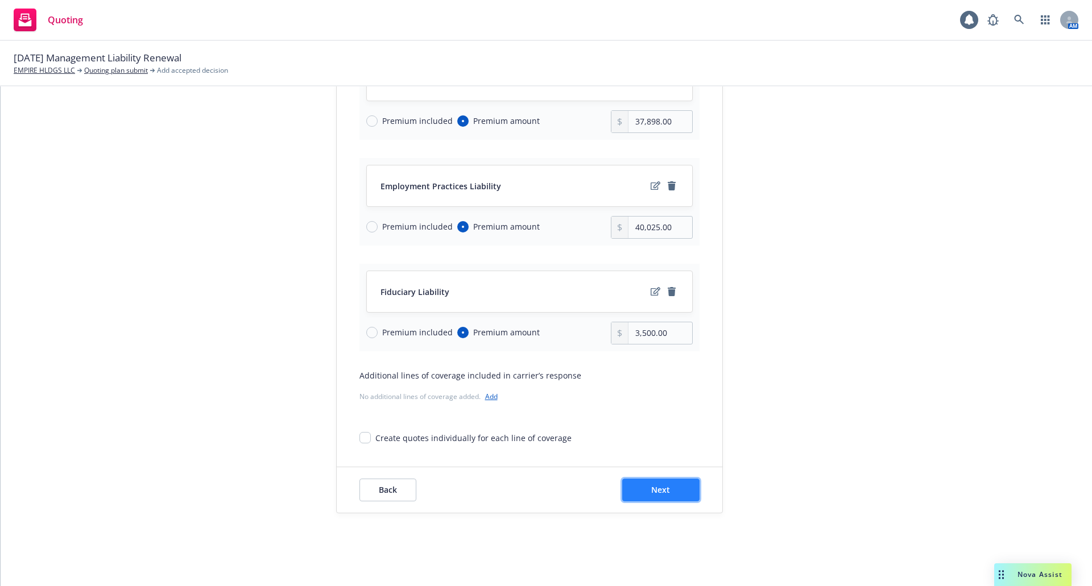
click at [666, 488] on button "Next" at bounding box center [660, 490] width 77 height 23
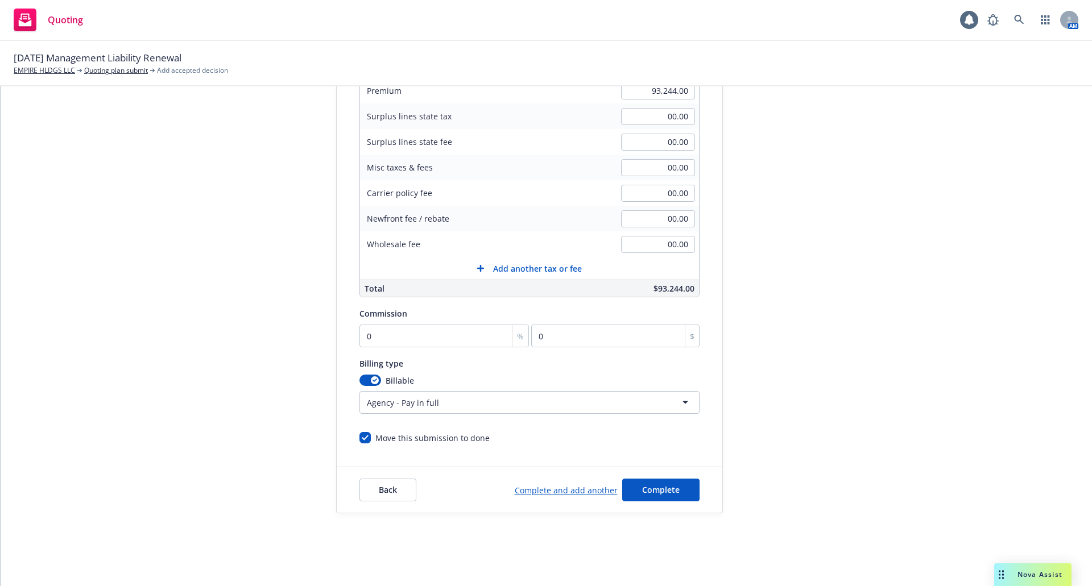
scroll to position [200, 0]
click at [399, 338] on input "0" at bounding box center [444, 336] width 170 height 23
type input "15"
type input "13986.6"
type input "15"
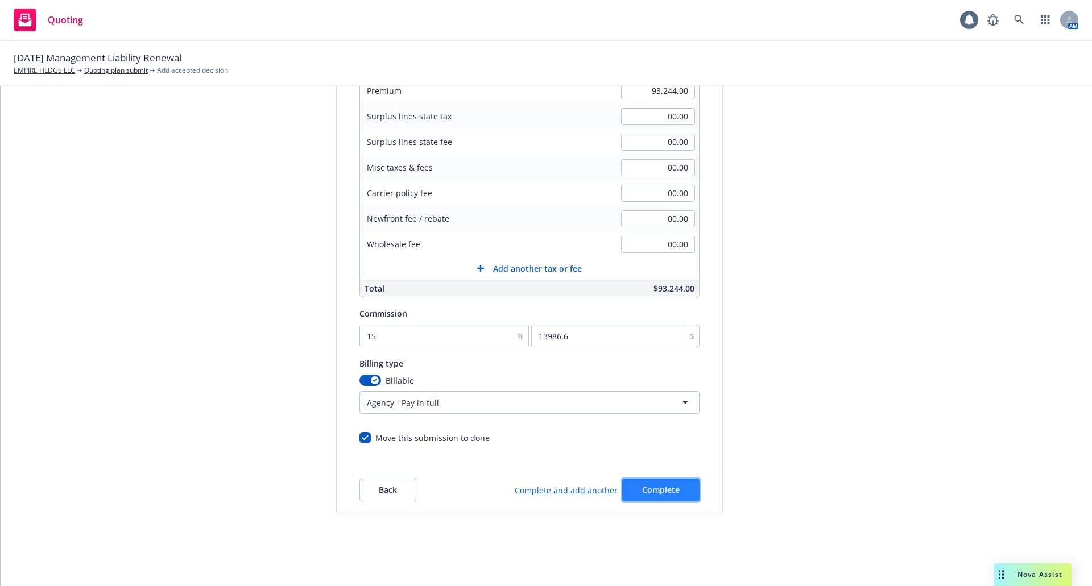
click at [671, 494] on span "Complete" at bounding box center [661, 489] width 38 height 11
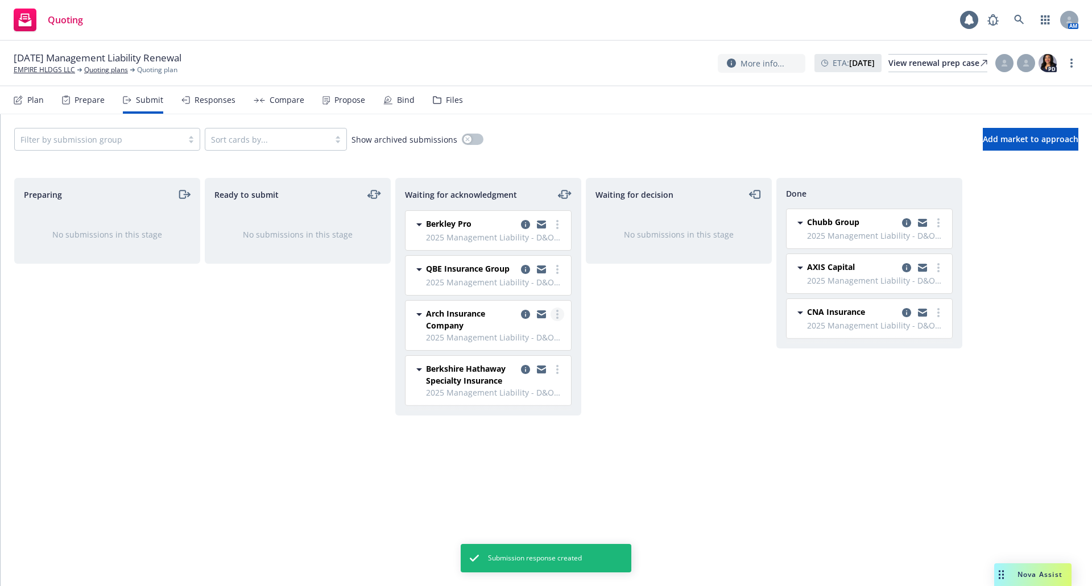
click at [555, 316] on link "more" at bounding box center [557, 315] width 14 height 14
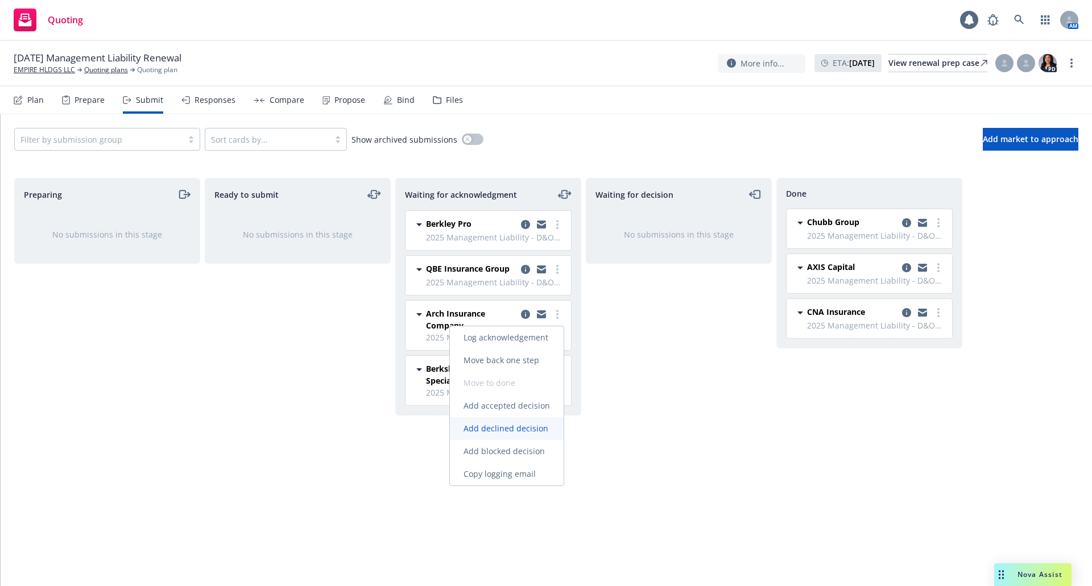
click at [532, 425] on span "Add declined decision" at bounding box center [506, 428] width 112 height 11
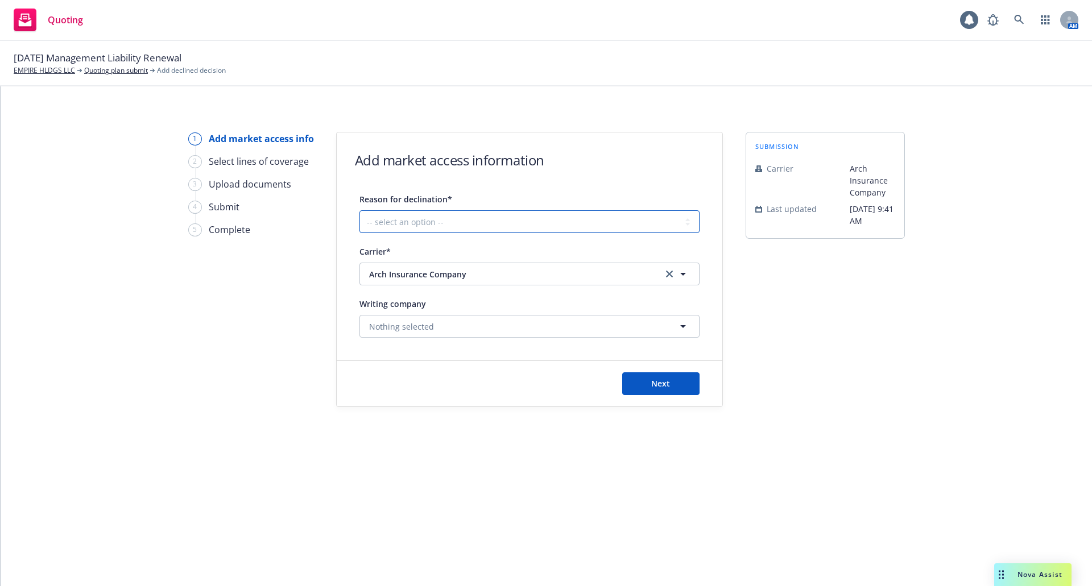
click at [471, 221] on select "-- select an option -- Cannot compete with other markets Carrier non-renewed Ca…" at bounding box center [529, 221] width 340 height 23
select select "CLIENT_CLAIM_LOSS_HISTORY"
click at [359, 210] on select "-- select an option -- Cannot compete with other markets Carrier non-renewed Ca…" at bounding box center [529, 221] width 340 height 23
click at [671, 382] on button "Next" at bounding box center [660, 383] width 77 height 23
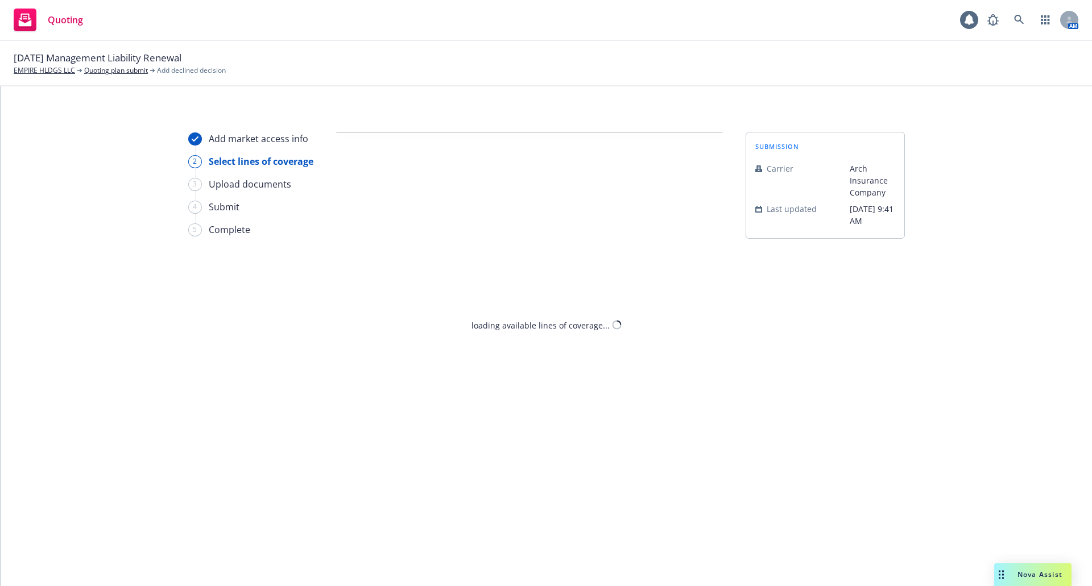
select select "CLIENT_CLAIM_LOSS_HISTORY"
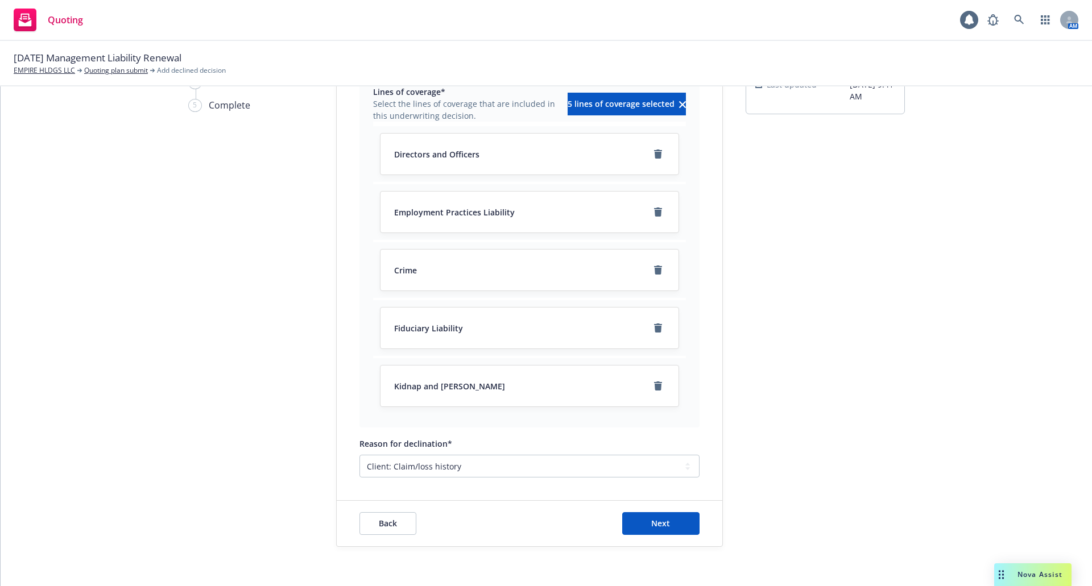
scroll to position [158, 0]
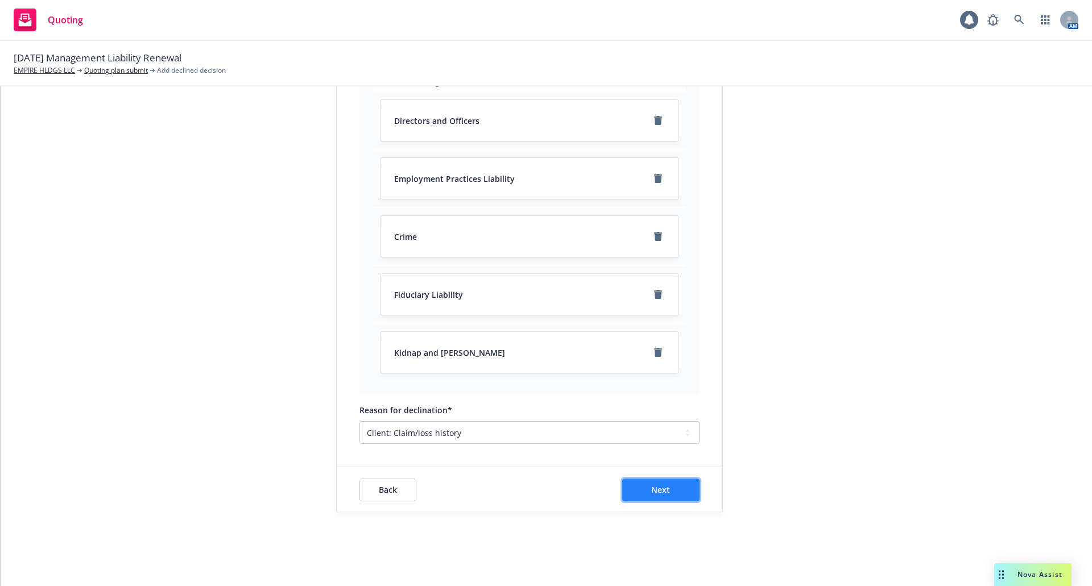
click at [667, 489] on button "Next" at bounding box center [660, 490] width 77 height 23
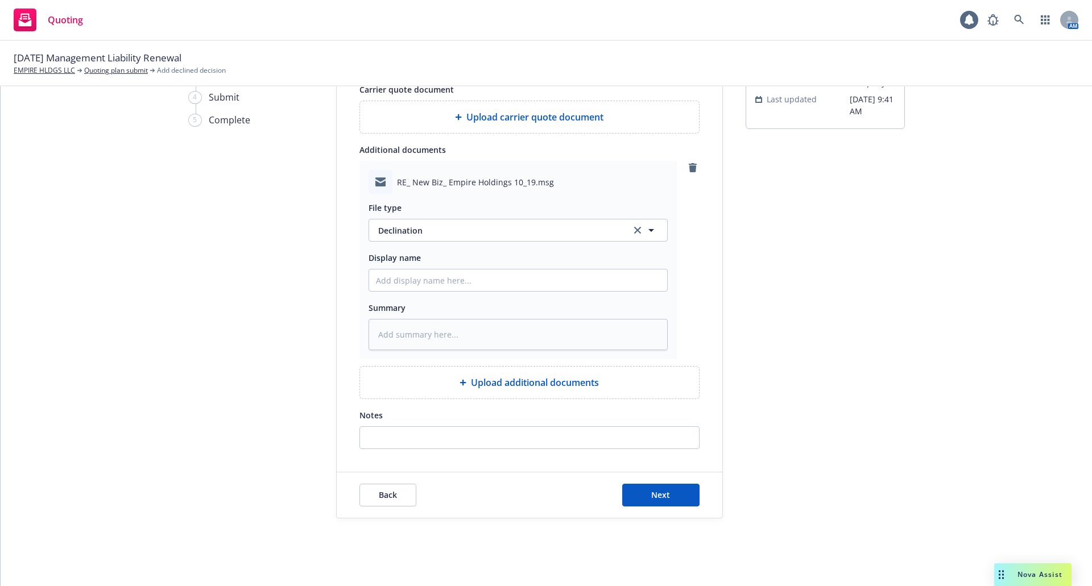
scroll to position [115, 0]
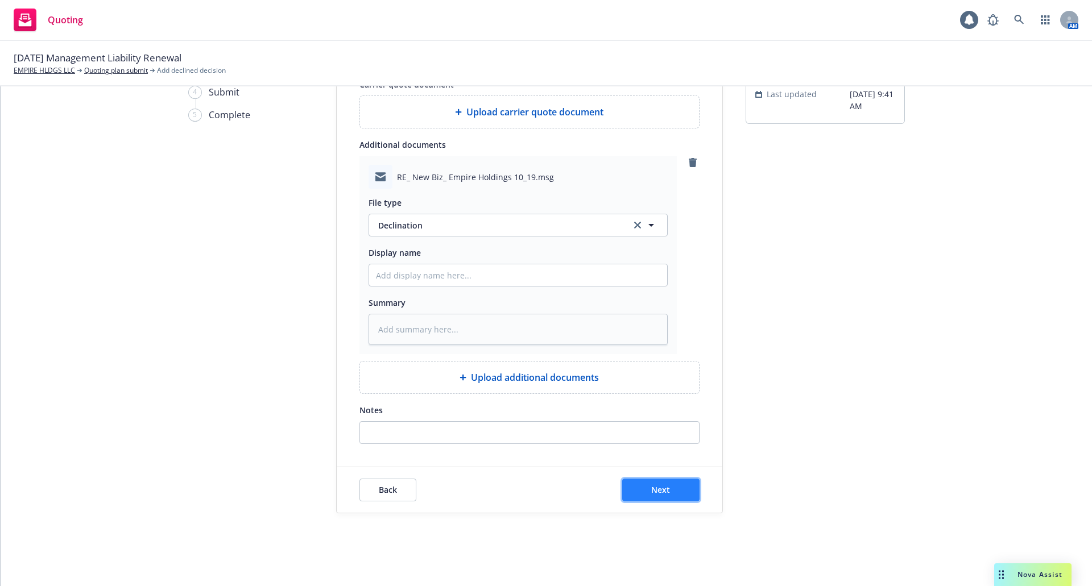
click at [666, 493] on button "Next" at bounding box center [660, 490] width 77 height 23
type textarea "x"
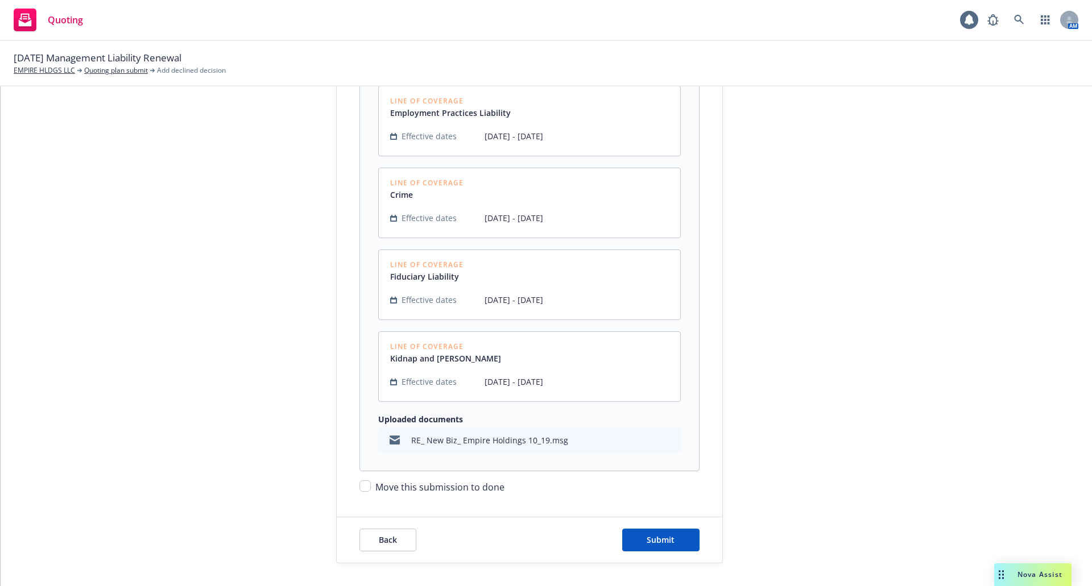
scroll to position [405, 0]
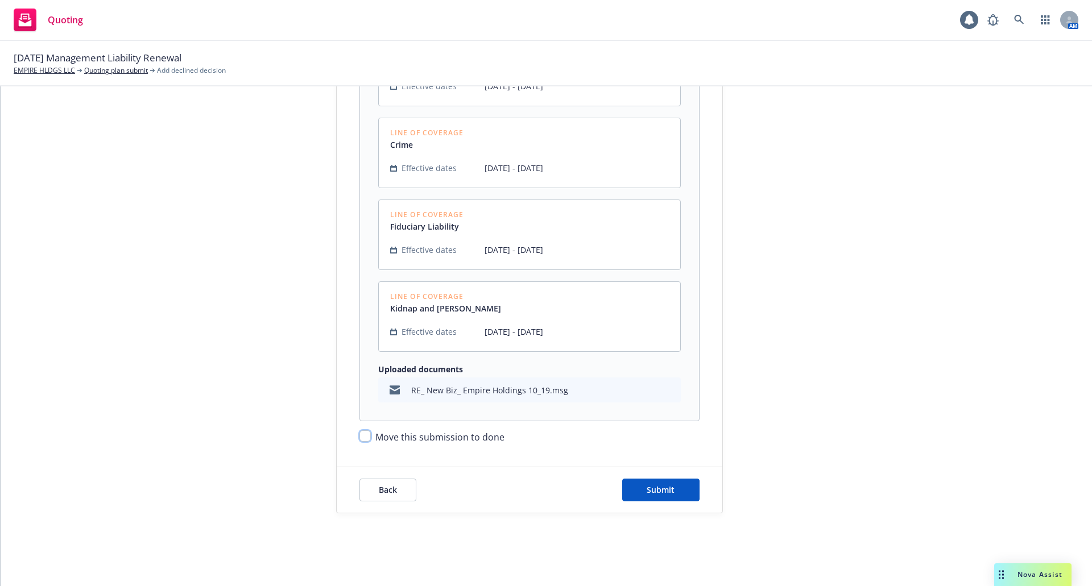
click at [363, 437] on input "Move this submission to done" at bounding box center [364, 435] width 11 height 11
checkbox input "true"
click at [645, 496] on button "Submit" at bounding box center [660, 490] width 77 height 23
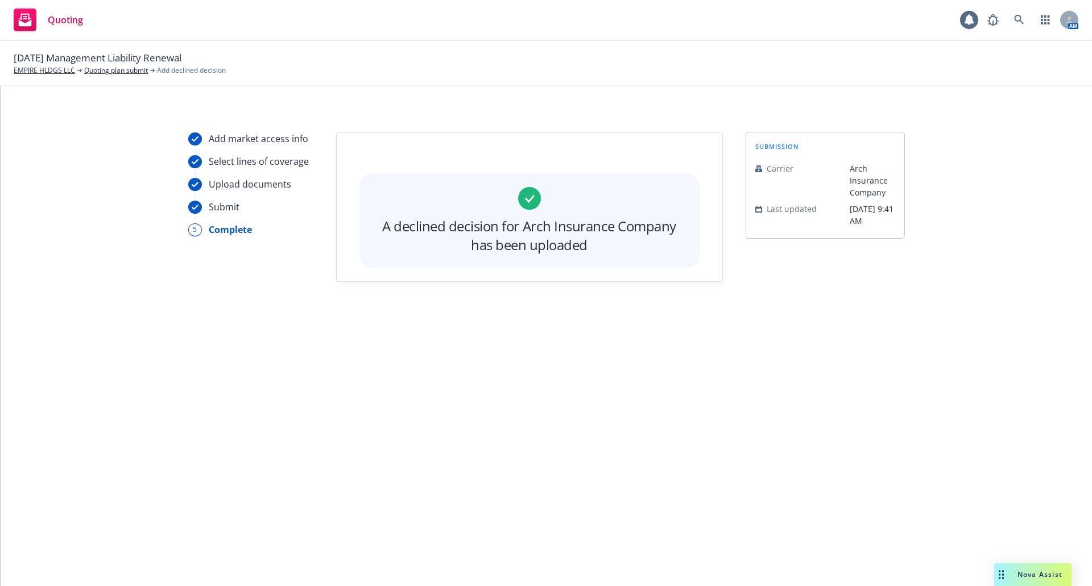
scroll to position [0, 0]
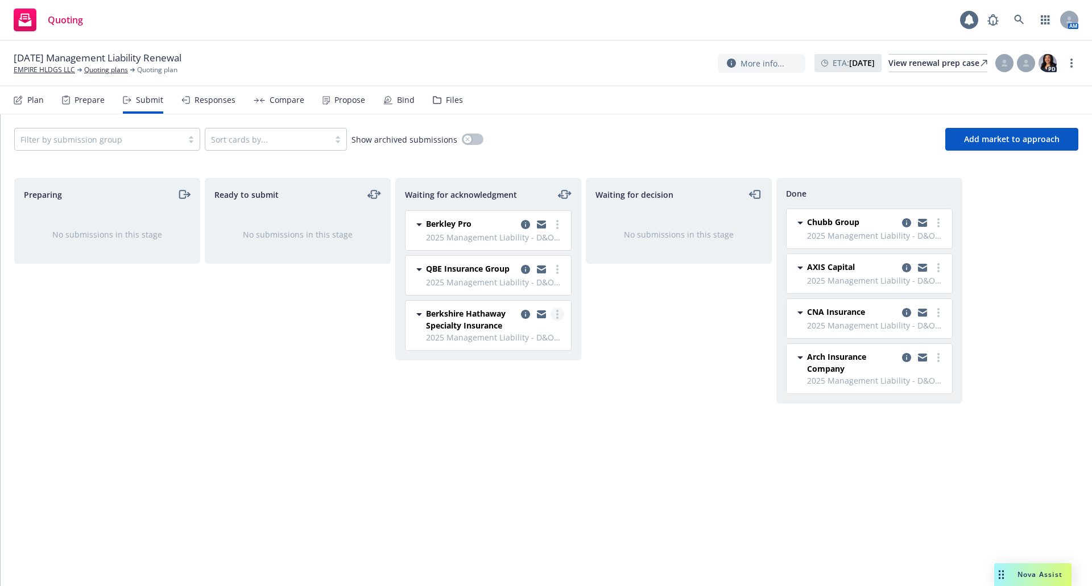
click at [560, 314] on link "more" at bounding box center [557, 315] width 14 height 14
click at [542, 424] on span "Add declined decision" at bounding box center [506, 428] width 112 height 11
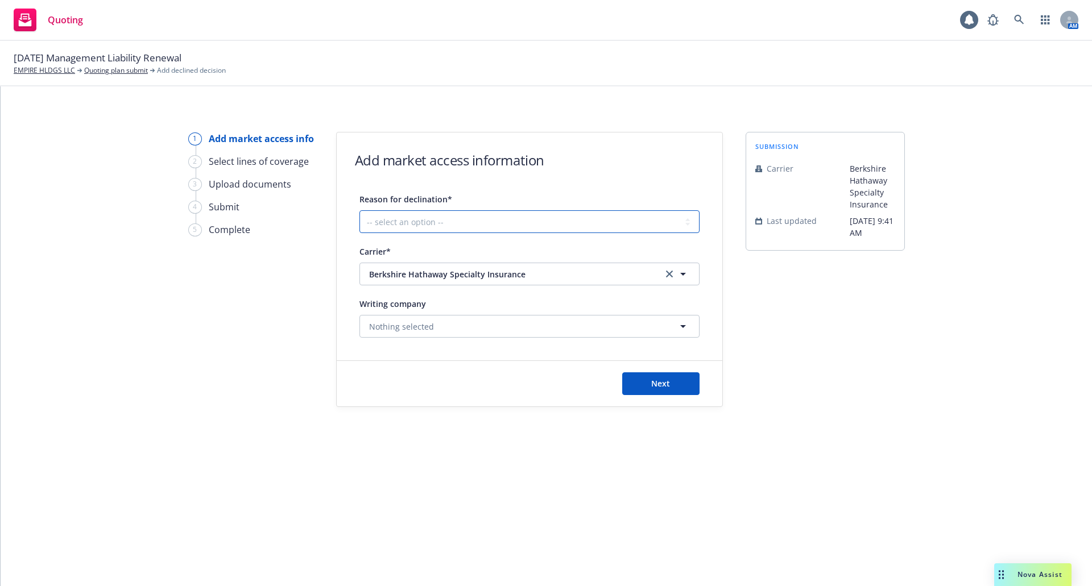
click at [645, 219] on select "-- select an option -- Cannot compete with other markets Carrier non-renewed Ca…" at bounding box center [529, 221] width 340 height 23
select select "CANNOT_COMPETE_WITH_OTHER_MARKETS"
click at [359, 210] on select "-- select an option -- Cannot compete with other markets Carrier non-renewed Ca…" at bounding box center [529, 221] width 340 height 23
click at [666, 377] on button "Next" at bounding box center [660, 383] width 77 height 23
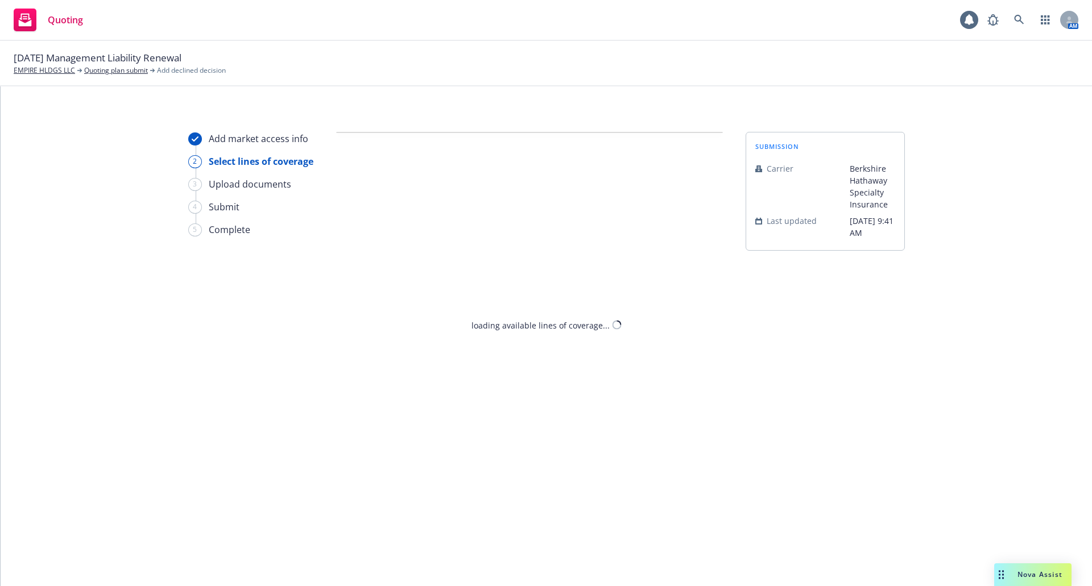
select select "CANNOT_COMPETE_WITH_OTHER_MARKETS"
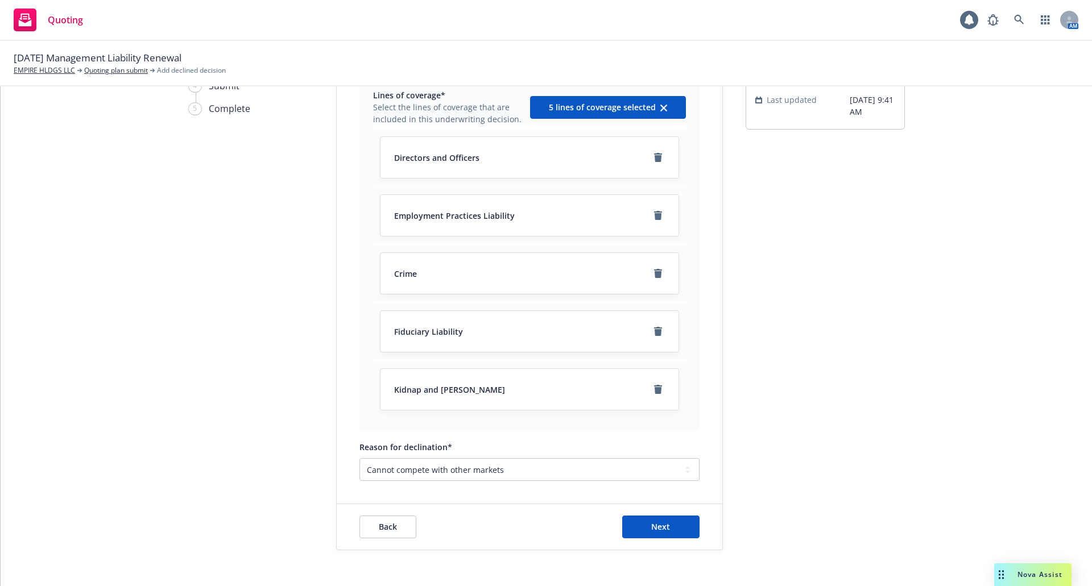
scroll to position [158, 0]
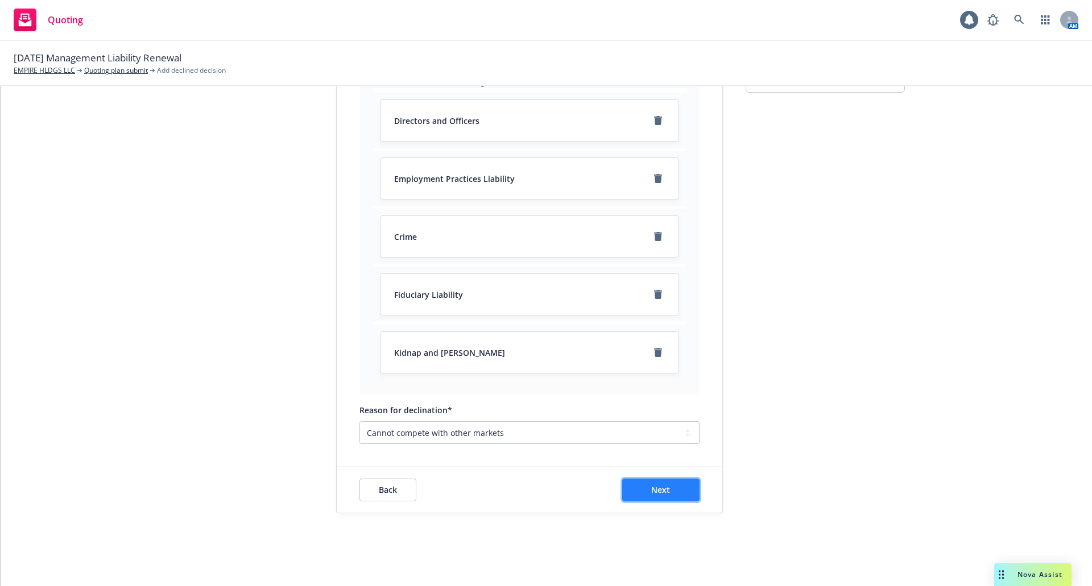
click at [670, 488] on button "Next" at bounding box center [660, 490] width 77 height 23
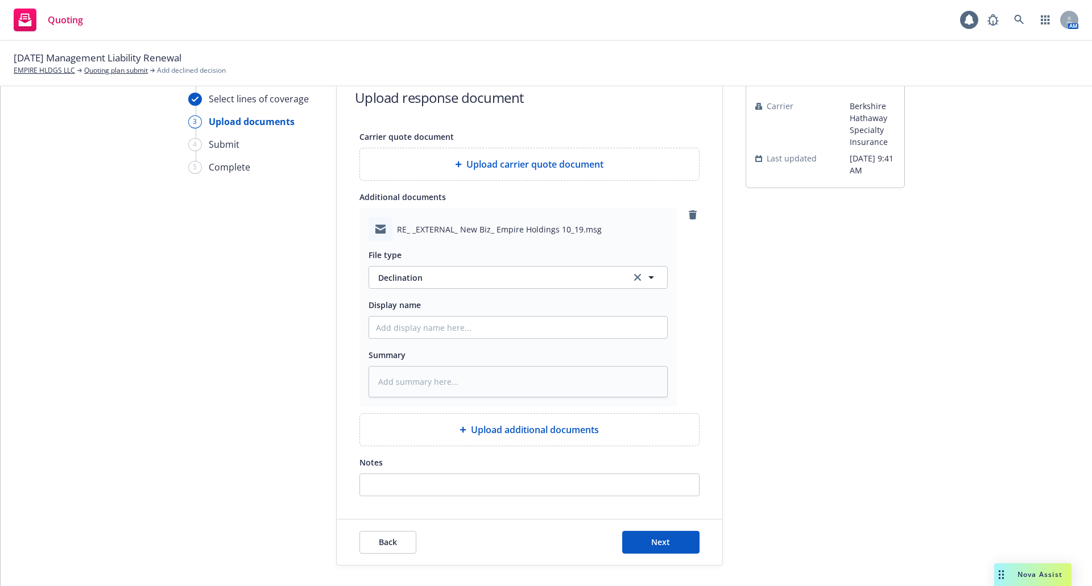
scroll to position [115, 0]
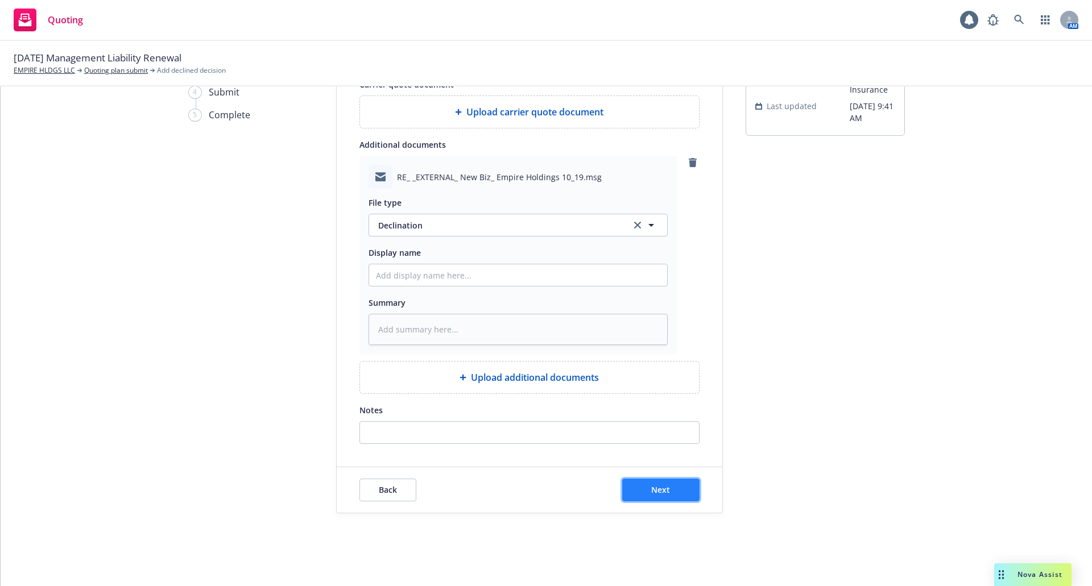
click at [664, 490] on span "Next" at bounding box center [660, 489] width 19 height 11
type textarea "x"
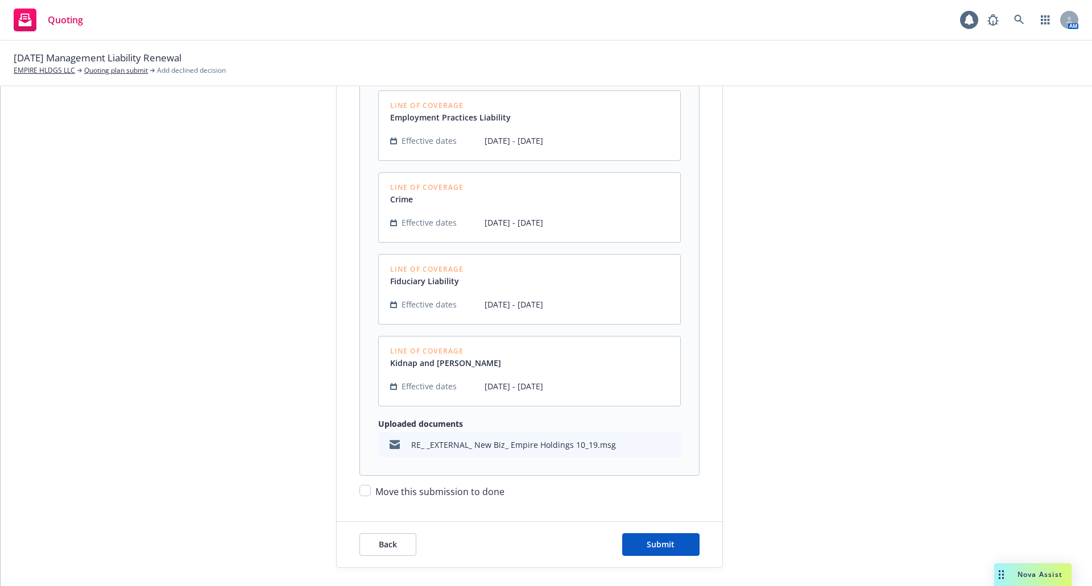
scroll to position [405, 0]
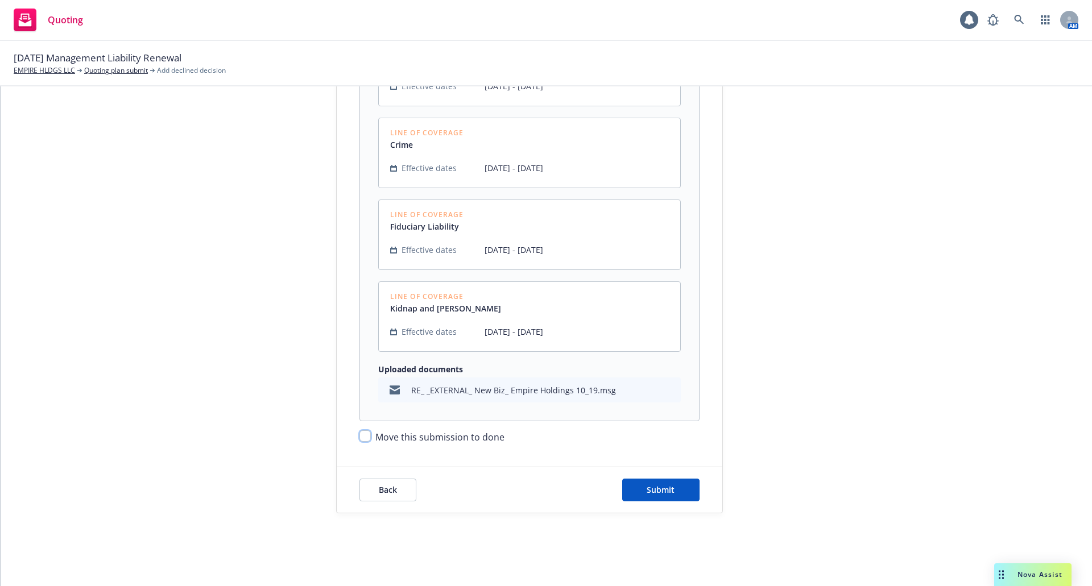
click at [359, 434] on input "Move this submission to done" at bounding box center [364, 435] width 11 height 11
checkbox input "true"
click at [646, 486] on span "Submit" at bounding box center [660, 489] width 28 height 11
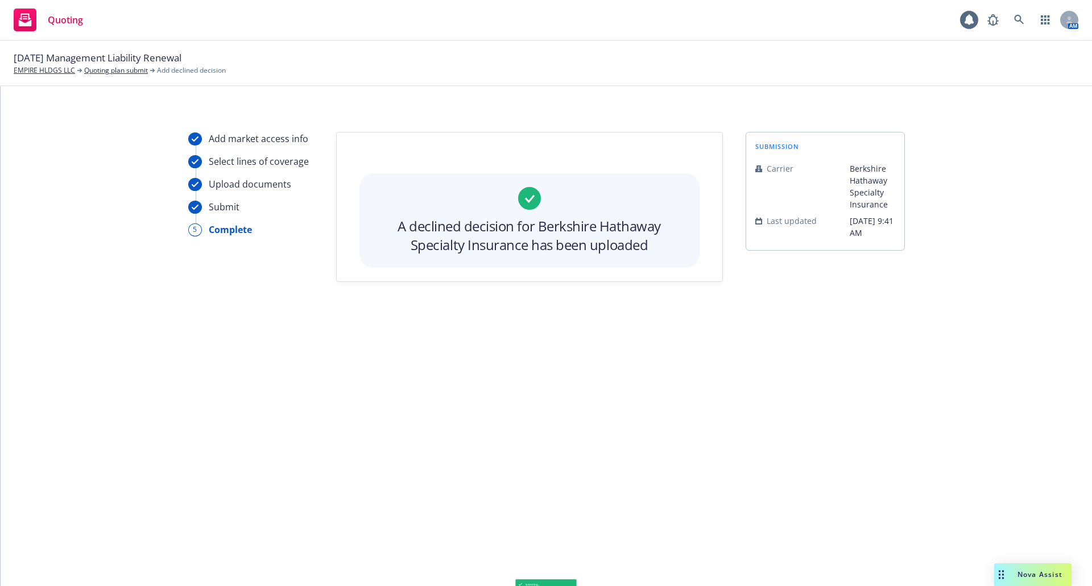
scroll to position [0, 0]
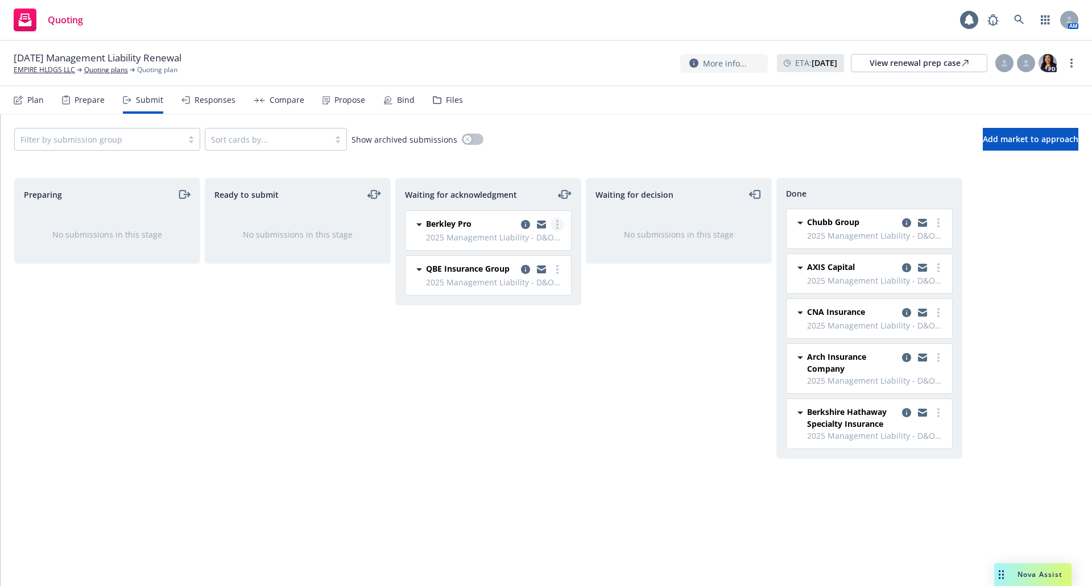
click at [554, 223] on link "more" at bounding box center [557, 225] width 14 height 14
click at [526, 338] on span "Add declined decision" at bounding box center [506, 338] width 112 height 11
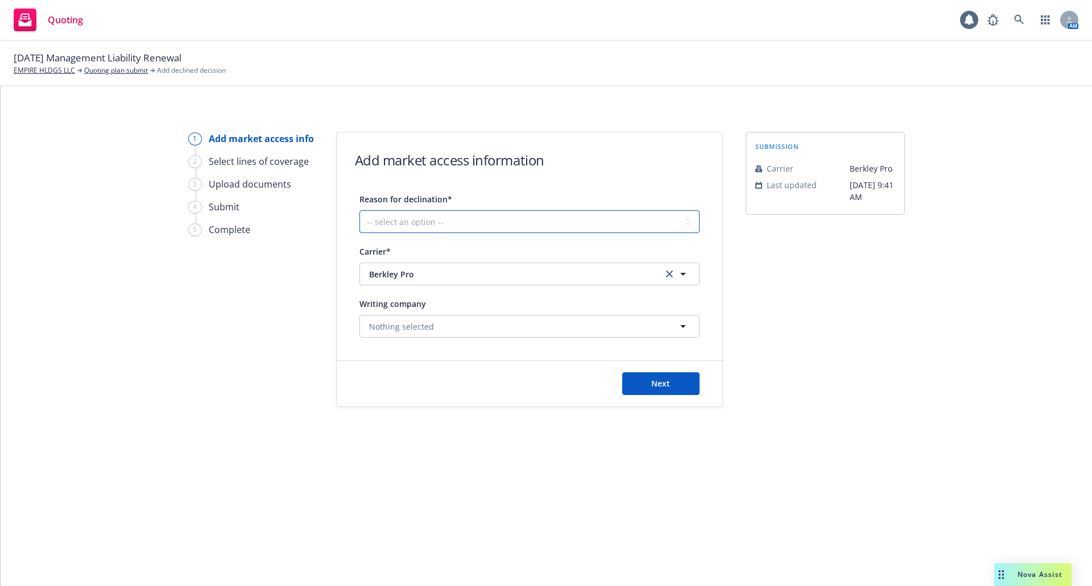
click at [468, 215] on select "-- select an option -- Cannot compete with other markets Carrier non-renewed Ca…" at bounding box center [529, 221] width 340 height 23
select select "CANNOT_COMPETE_WITH_OTHER_MARKETS"
click at [359, 210] on select "-- select an option -- Cannot compete with other markets Carrier non-renewed Ca…" at bounding box center [529, 221] width 340 height 23
click at [647, 378] on button "Next" at bounding box center [660, 383] width 77 height 23
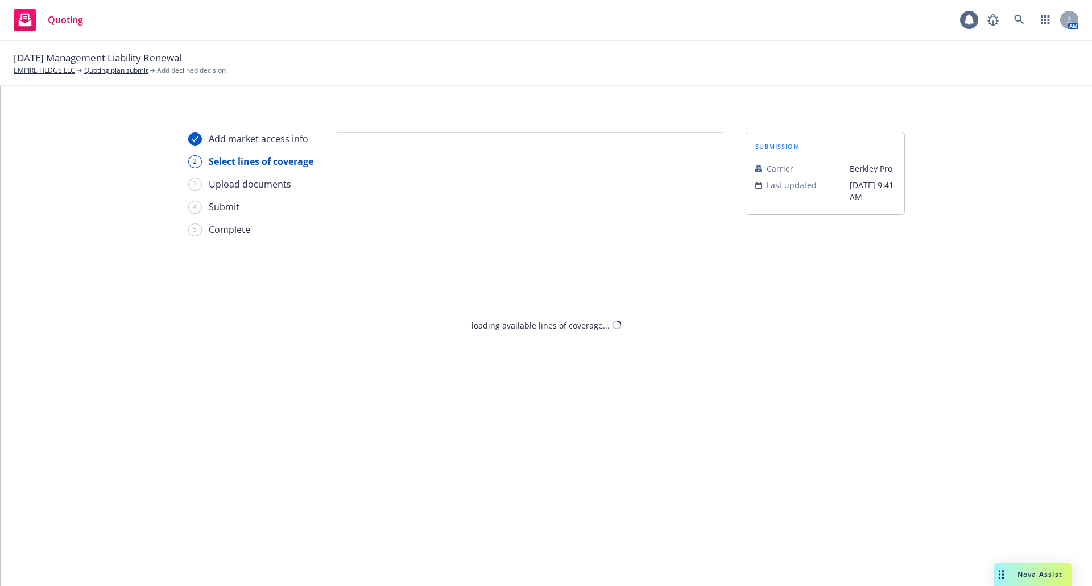
select select "CANNOT_COMPETE_WITH_OTHER_MARKETS"
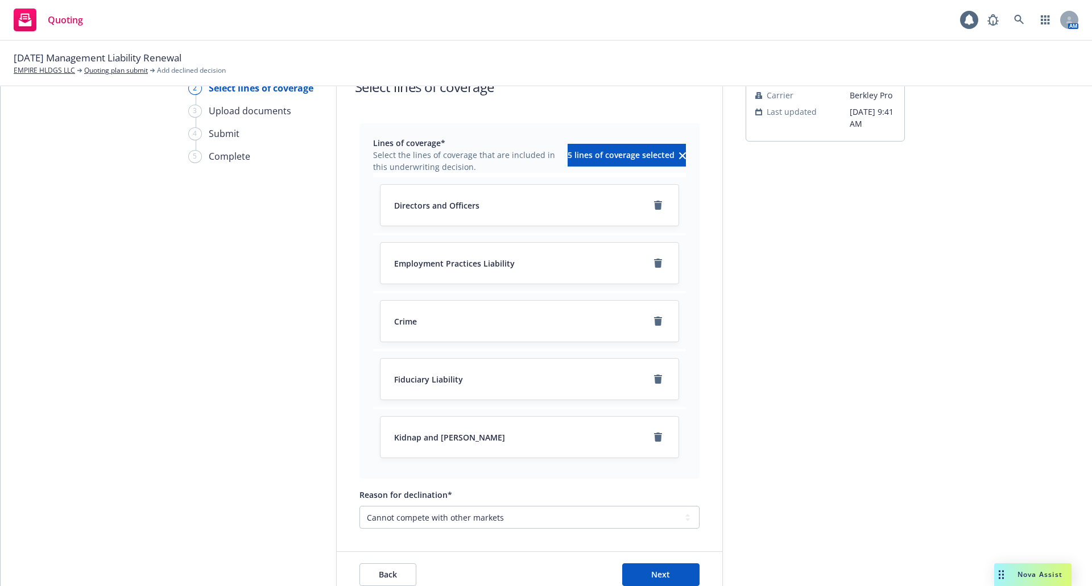
scroll to position [158, 0]
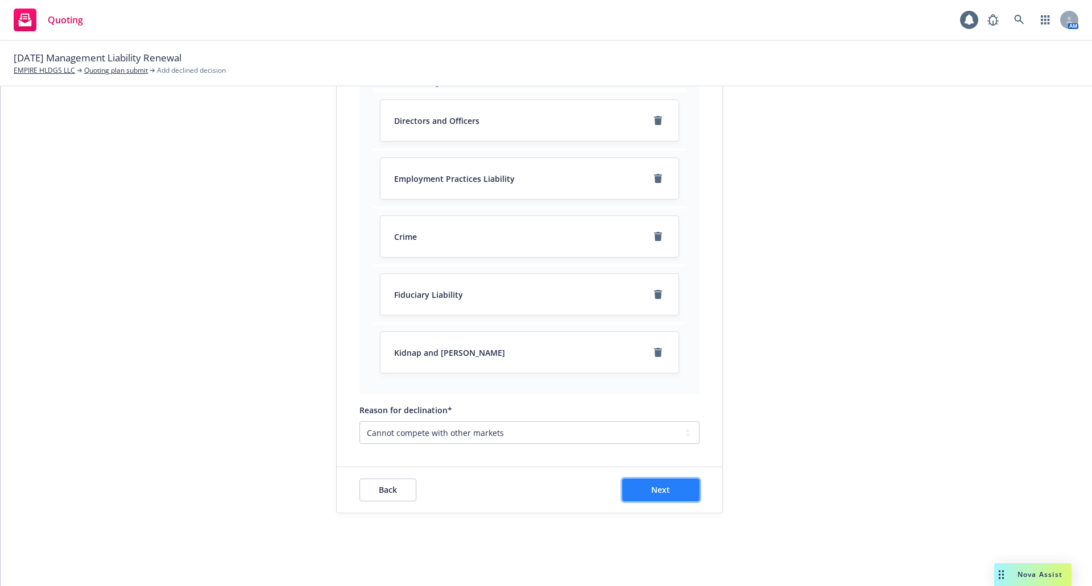
click at [651, 494] on span "Next" at bounding box center [660, 489] width 19 height 11
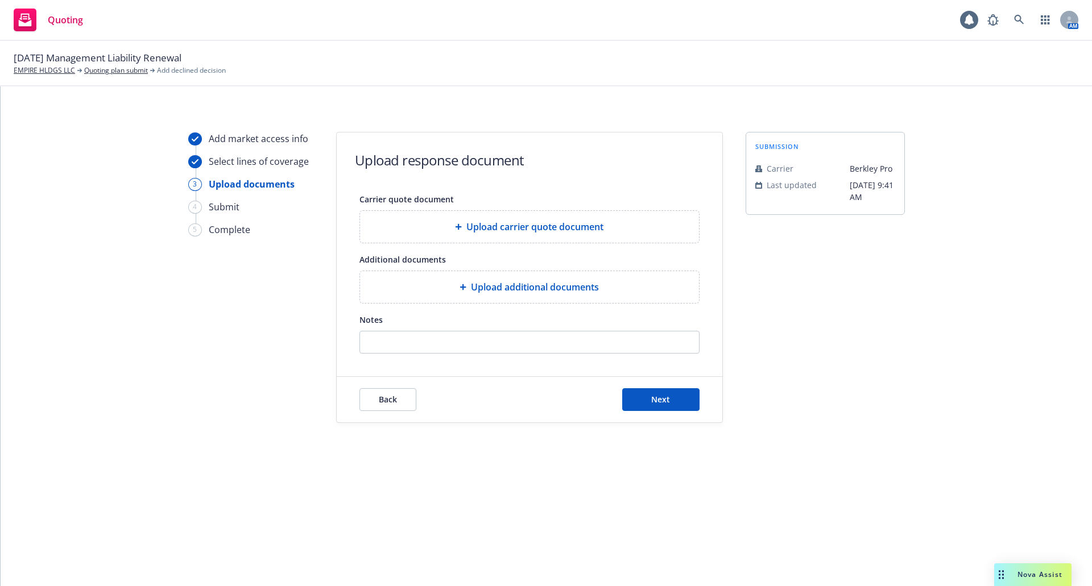
scroll to position [0, 0]
click at [662, 395] on span "Next" at bounding box center [660, 399] width 19 height 11
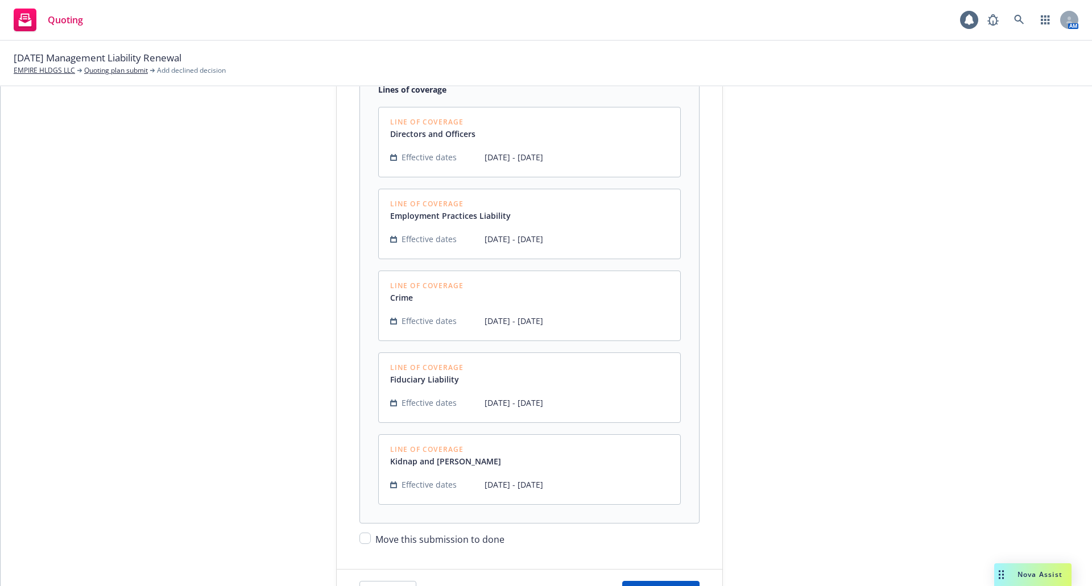
scroll to position [341, 0]
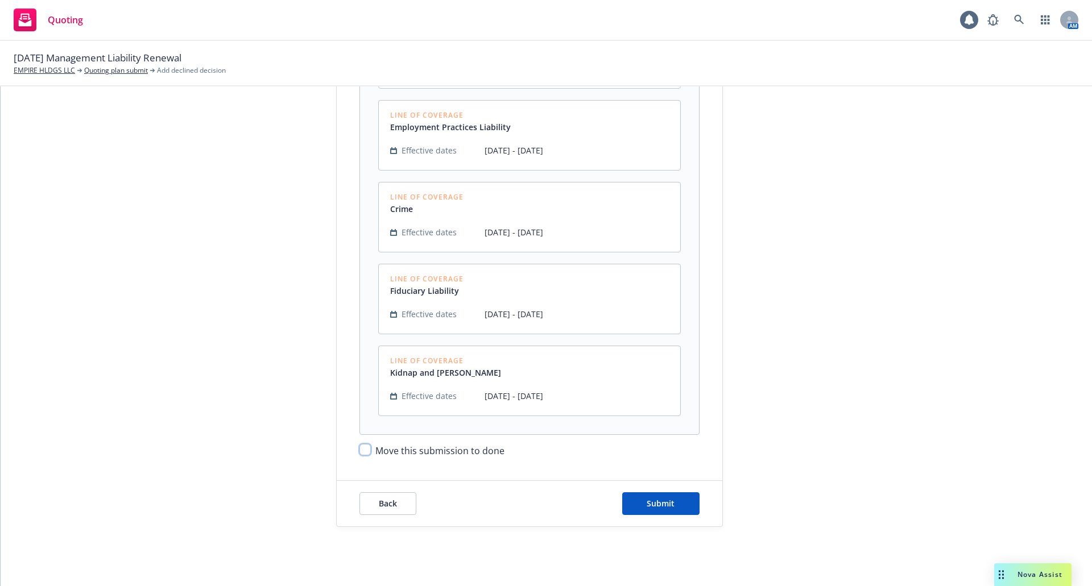
click at [364, 450] on input "Move this submission to done" at bounding box center [364, 449] width 11 height 11
checkbox input "true"
click at [663, 511] on button "Submit" at bounding box center [660, 503] width 77 height 23
